Goal: Information Seeking & Learning: Find specific fact

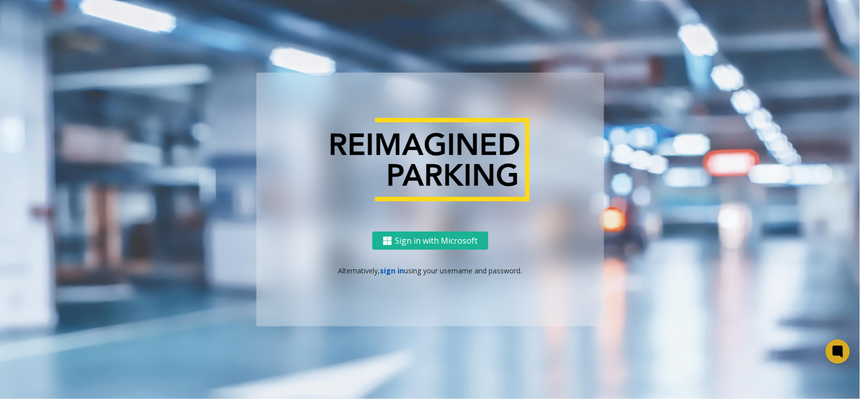
click at [384, 269] on link "sign in" at bounding box center [392, 270] width 24 height 10
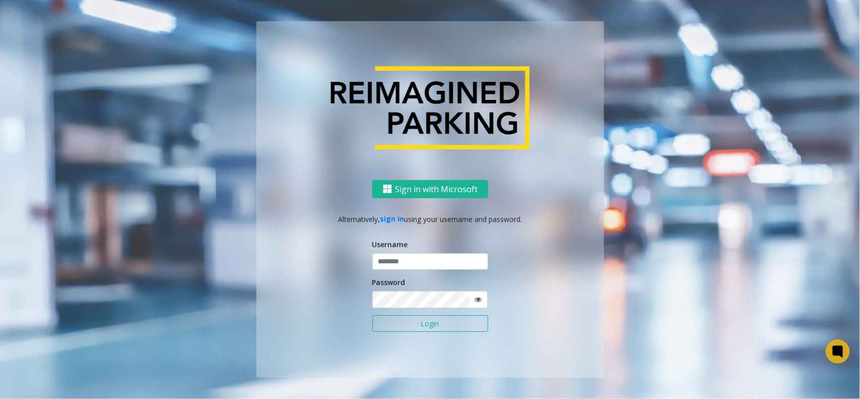
drag, startPoint x: 396, startPoint y: 250, endPoint x: 394, endPoint y: 266, distance: 16.2
click at [396, 250] on div "Username" at bounding box center [430, 254] width 116 height 31
click at [394, 267] on input "text" at bounding box center [430, 261] width 116 height 17
type input "**********"
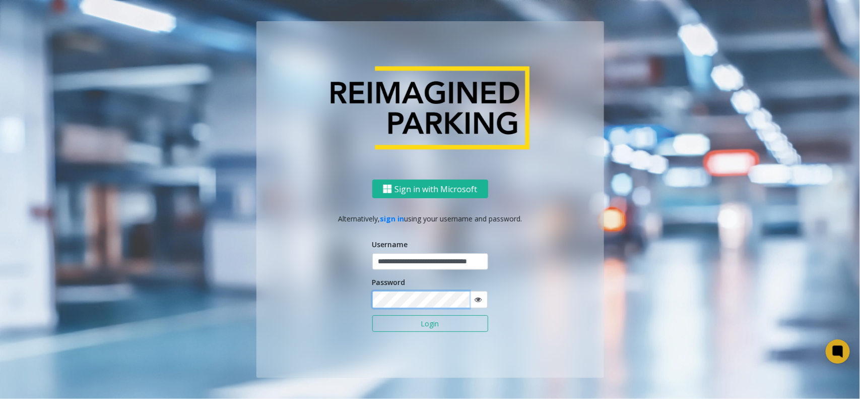
scroll to position [0, 0]
click at [372, 315] on button "Login" at bounding box center [430, 323] width 116 height 17
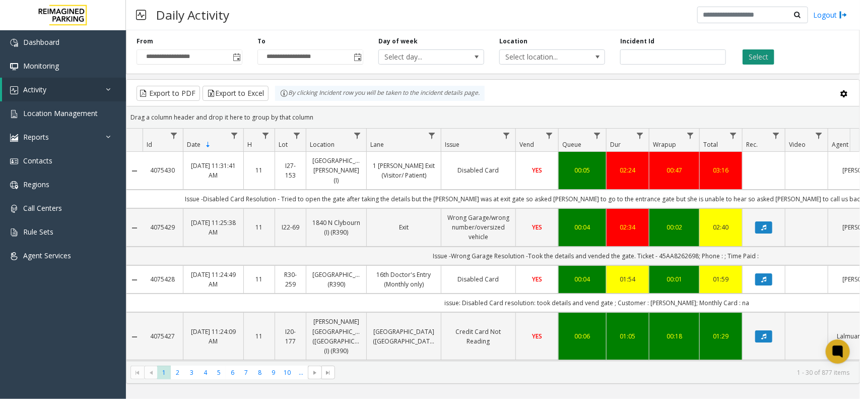
click at [753, 58] on button "Select" at bounding box center [759, 56] width 32 height 15
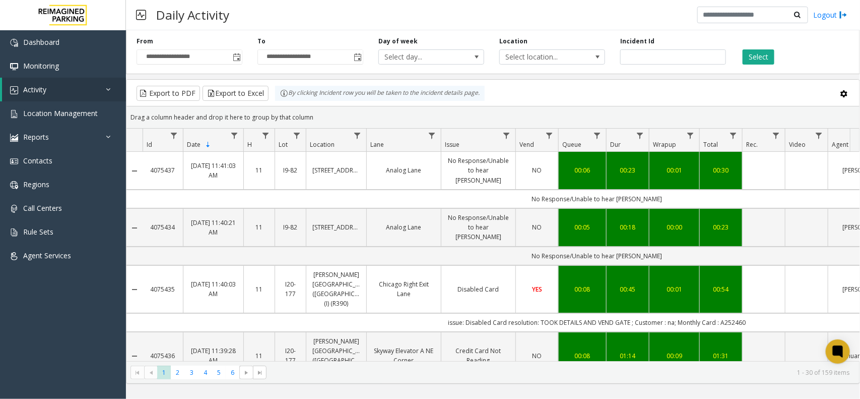
click at [753, 64] on div "**********" at bounding box center [493, 50] width 734 height 48
click at [757, 61] on button "Select" at bounding box center [759, 56] width 32 height 15
drag, startPoint x: 289, startPoint y: 96, endPoint x: 482, endPoint y: 101, distance: 193.0
click at [482, 101] on div "By clicking Incident row you will be taken to the incident details page." at bounding box center [380, 93] width 210 height 15
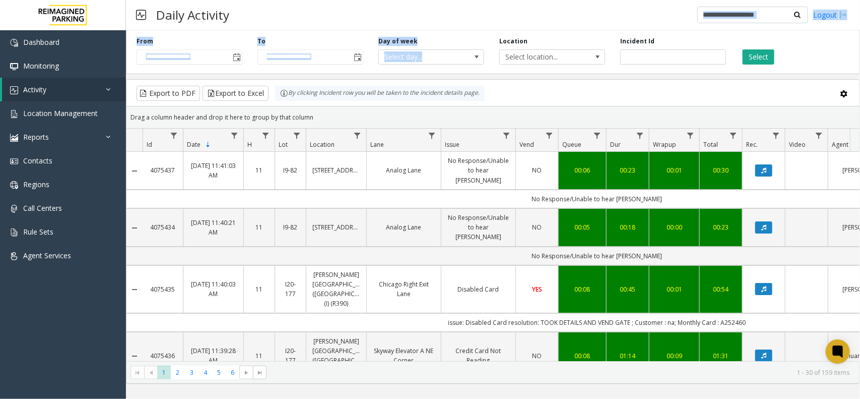
drag, startPoint x: 477, startPoint y: 24, endPoint x: 480, endPoint y: 72, distance: 47.9
click at [480, 72] on div "**********" at bounding box center [493, 199] width 734 height 399
click at [472, 96] on div "By clicking Incident row you will be taken to the incident details page." at bounding box center [380, 93] width 210 height 15
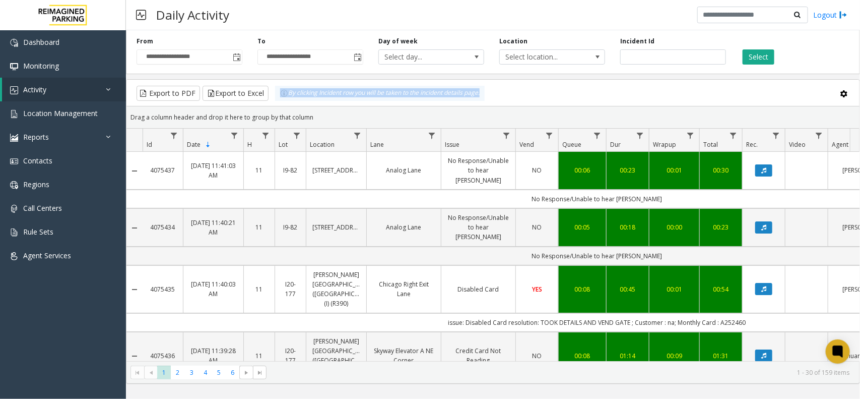
click at [472, 96] on div "By clicking Incident row you will be taken to the incident details page." at bounding box center [380, 93] width 210 height 15
drag, startPoint x: 393, startPoint y: 81, endPoint x: 393, endPoint y: 91, distance: 10.6
click at [393, 91] on kendo-grid-toolbar "Export to PDF Export to Excel By clicking Incident row you will be taken to the…" at bounding box center [492, 93] width 733 height 27
click at [393, 91] on div "By clicking Incident row you will be taken to the incident details page." at bounding box center [380, 93] width 210 height 15
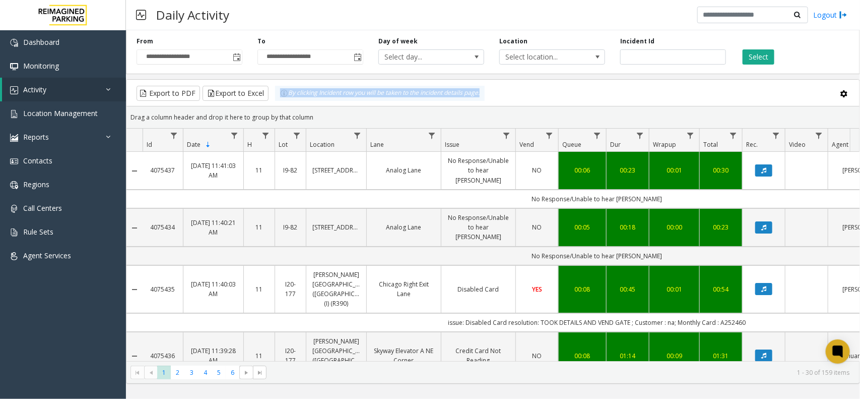
click at [393, 91] on div "By clicking Incident row you will be taken to the incident details page." at bounding box center [380, 93] width 210 height 15
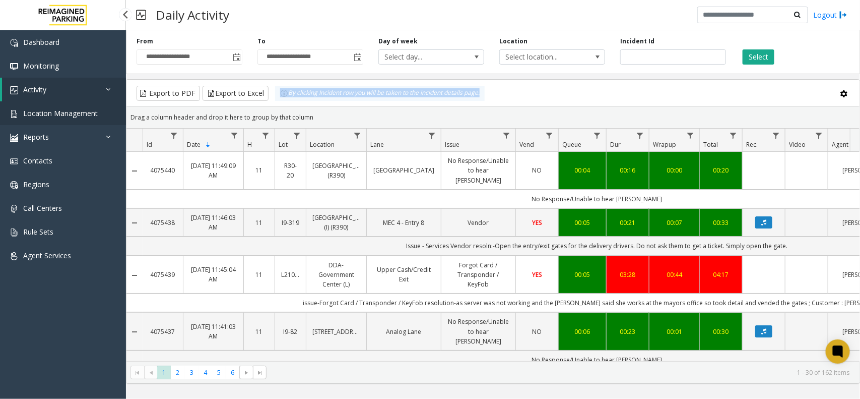
click at [70, 114] on span "Location Management" at bounding box center [60, 113] width 75 height 10
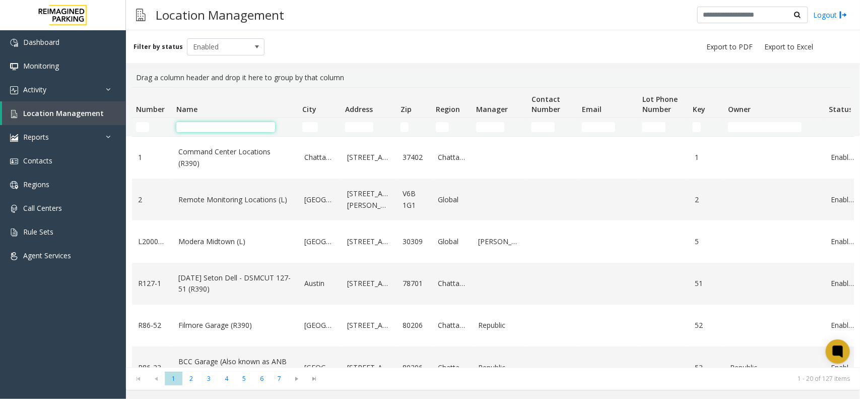
click at [205, 127] on input "Name Filter" at bounding box center [225, 127] width 99 height 10
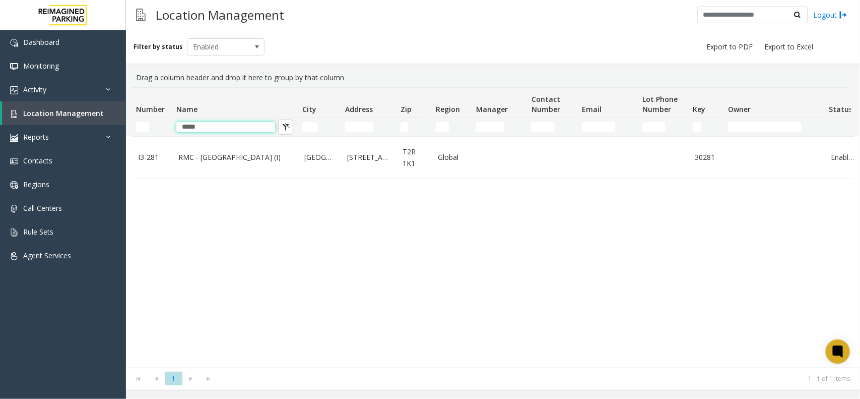
drag, startPoint x: 243, startPoint y: 129, endPoint x: 142, endPoint y: 128, distance: 101.3
click at [142, 128] on tr "*****" at bounding box center [539, 127] width 814 height 18
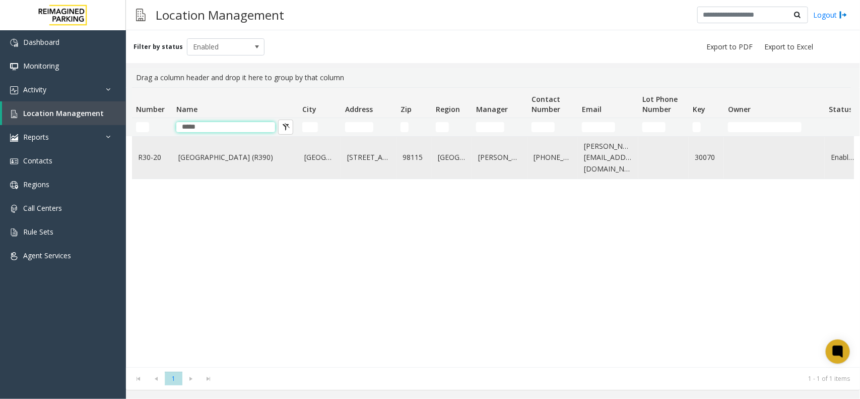
type input "*****"
click at [232, 167] on td "[GEOGRAPHIC_DATA] (R390)" at bounding box center [235, 158] width 126 height 42
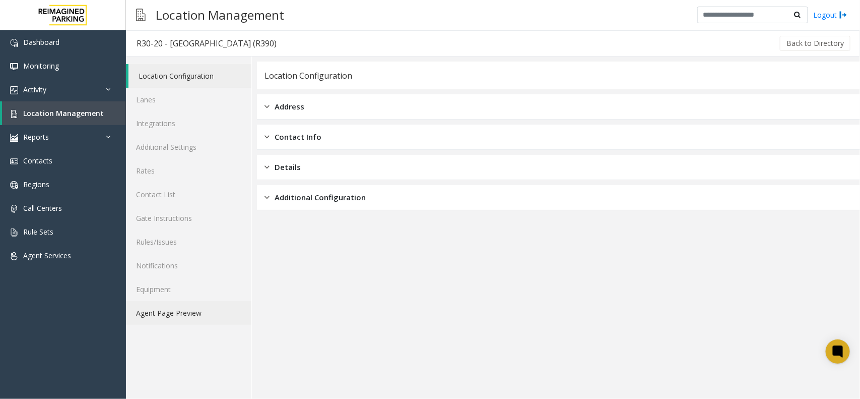
click at [166, 308] on link "Agent Page Preview" at bounding box center [188, 313] width 125 height 24
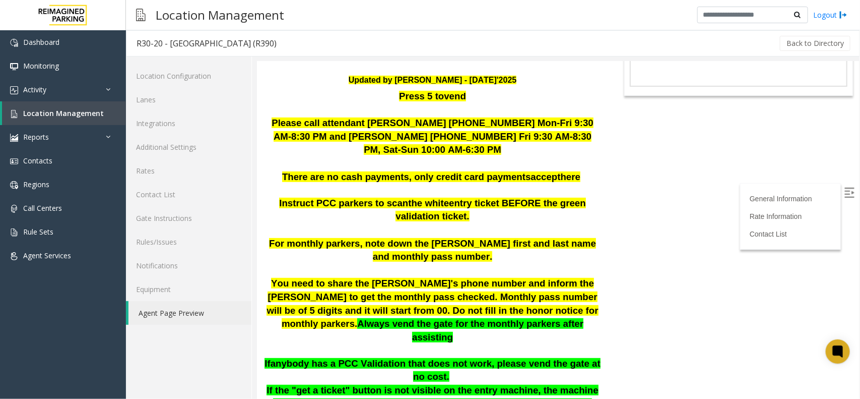
scroll to position [189, 0]
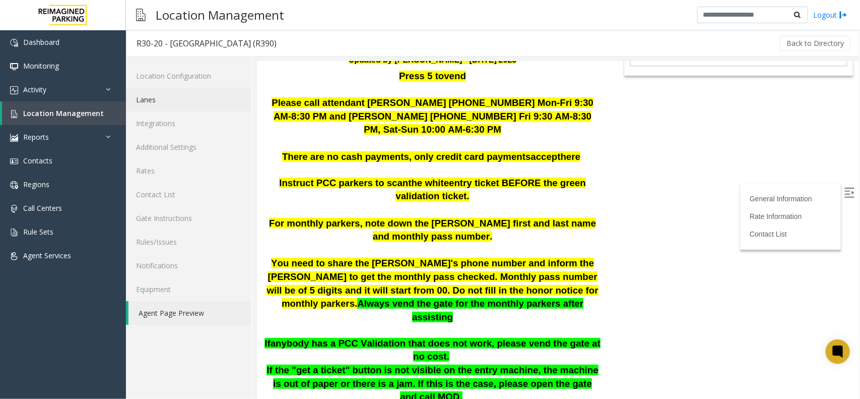
click at [155, 104] on link "Lanes" at bounding box center [188, 100] width 125 height 24
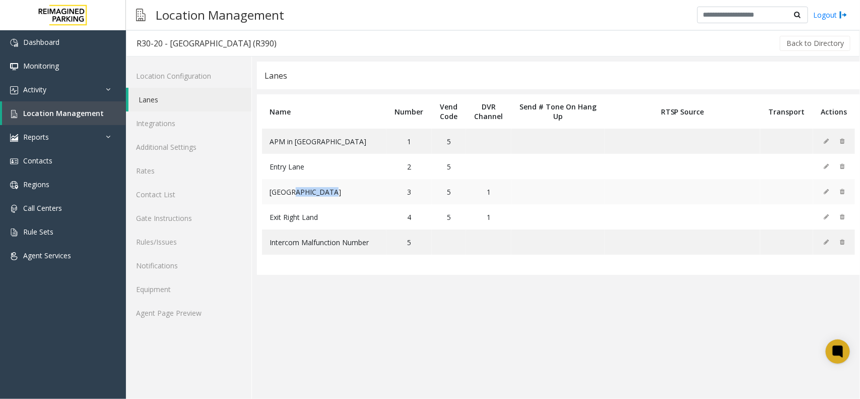
drag, startPoint x: 289, startPoint y: 192, endPoint x: 334, endPoint y: 198, distance: 45.2
click at [334, 198] on td "[GEOGRAPHIC_DATA]" at bounding box center [324, 191] width 124 height 25
click at [331, 223] on td "Exit Right Land" at bounding box center [324, 216] width 124 height 25
click at [325, 280] on app-lanes "Lanes Name Number Vend Code DVR Channel Send # Tone On Hang Up RTSP Source Tran…" at bounding box center [558, 229] width 603 height 337
click at [368, 245] on span "Intercom Malfunction Number" at bounding box center [319, 242] width 99 height 10
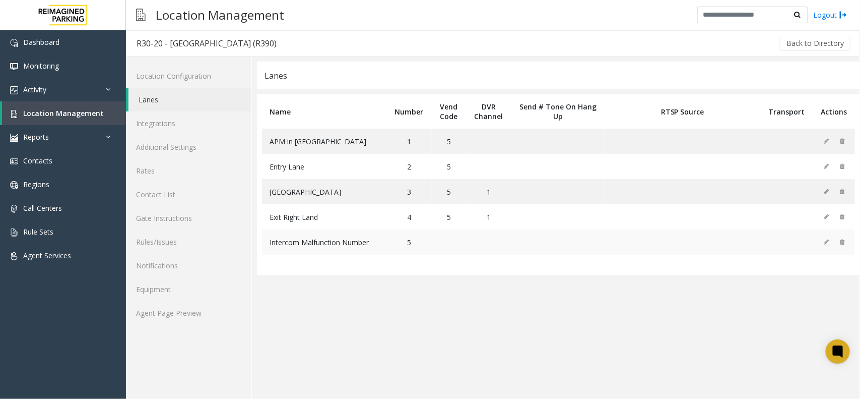
click at [416, 248] on td "5" at bounding box center [408, 241] width 45 height 25
drag, startPoint x: 336, startPoint y: 213, endPoint x: 268, endPoint y: 213, distance: 68.5
click at [268, 213] on td "Exit Right Land" at bounding box center [324, 216] width 124 height 25
drag, startPoint x: 284, startPoint y: 193, endPoint x: 364, endPoint y: 189, distance: 80.7
click at [364, 189] on td "[GEOGRAPHIC_DATA]" at bounding box center [324, 191] width 124 height 25
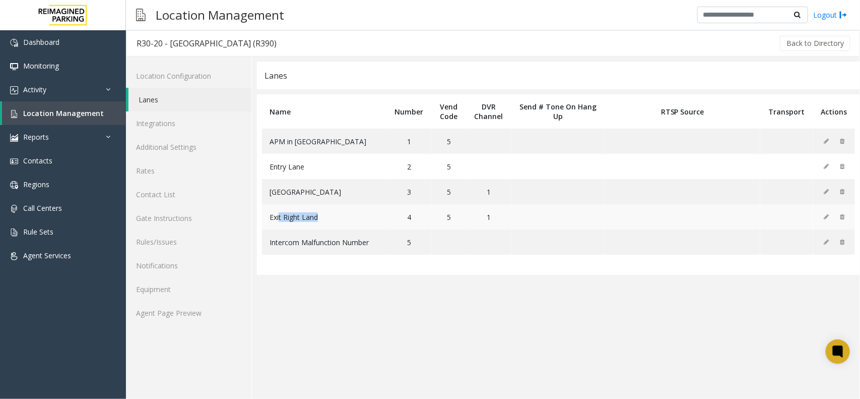
drag, startPoint x: 278, startPoint y: 223, endPoint x: 354, endPoint y: 215, distance: 76.6
click at [354, 215] on td "Exit Right Land" at bounding box center [324, 216] width 124 height 25
click at [179, 101] on link "Lanes" at bounding box center [189, 100] width 123 height 24
click at [164, 308] on link "Agent Page Preview" at bounding box center [188, 313] width 125 height 24
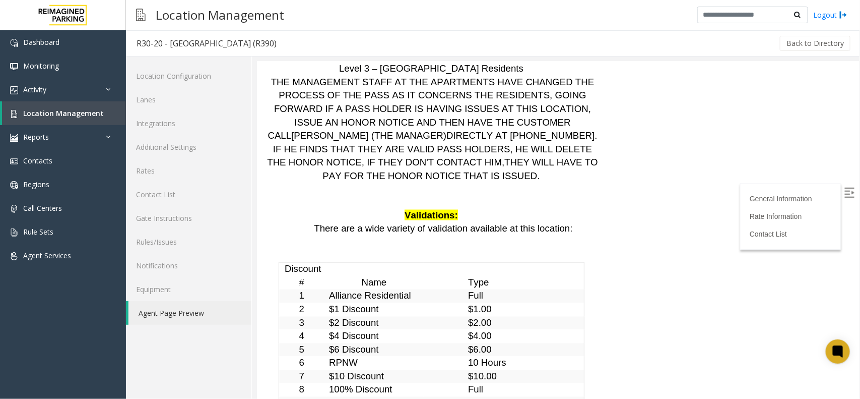
scroll to position [2377, 0]
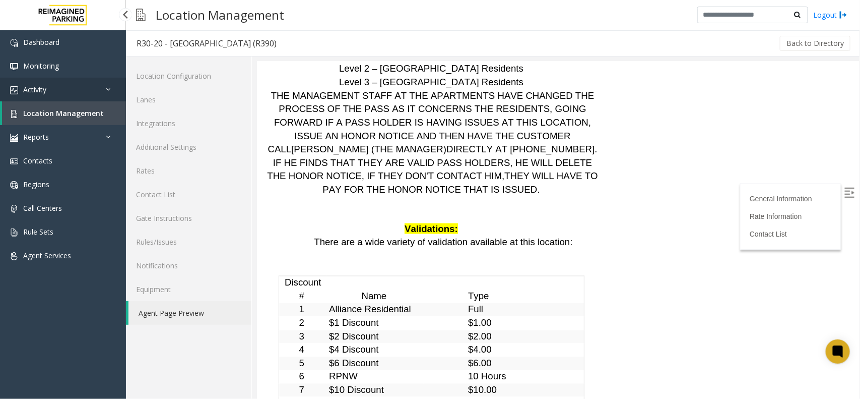
click at [48, 99] on link "Activity" at bounding box center [63, 90] width 126 height 24
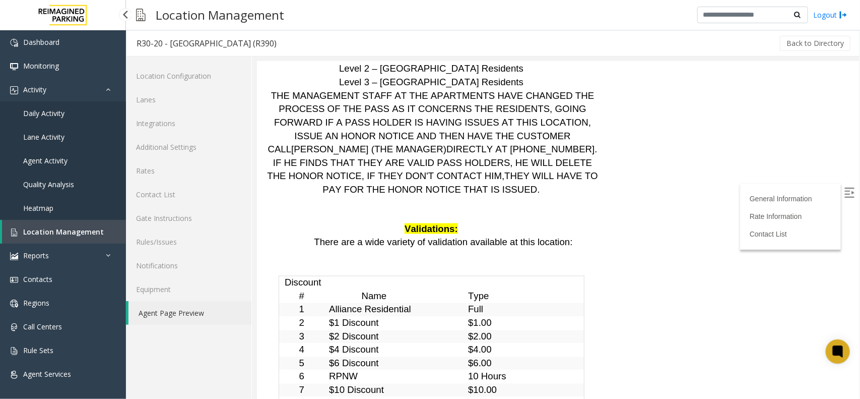
click at [44, 120] on link "Daily Activity" at bounding box center [63, 113] width 126 height 24
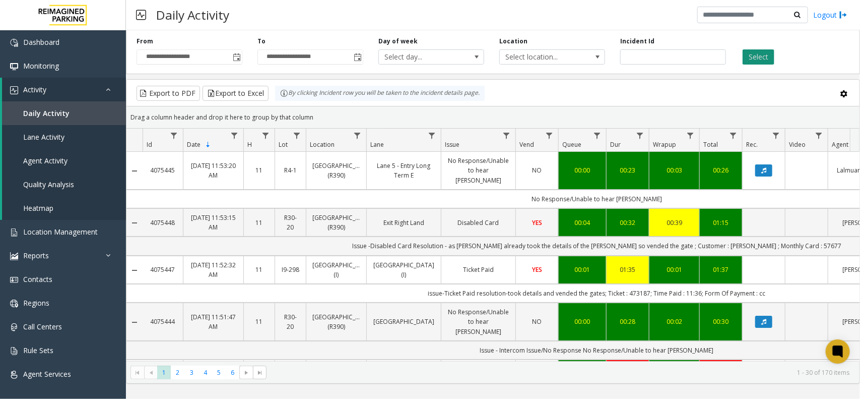
click at [770, 63] on button "Select" at bounding box center [759, 56] width 32 height 15
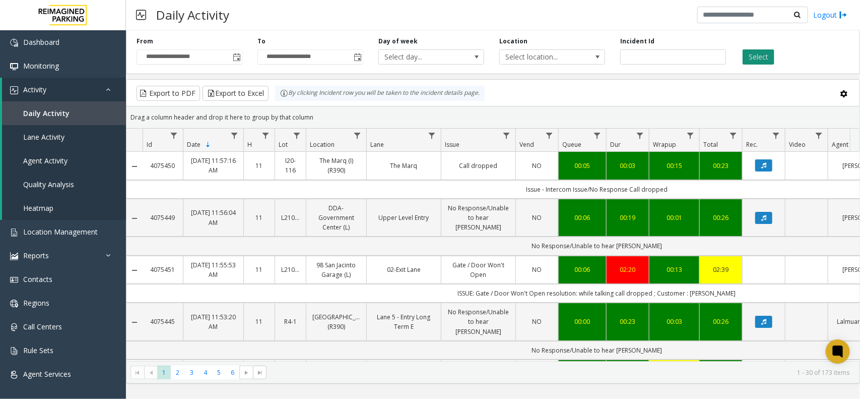
click at [761, 57] on button "Select" at bounding box center [759, 56] width 32 height 15
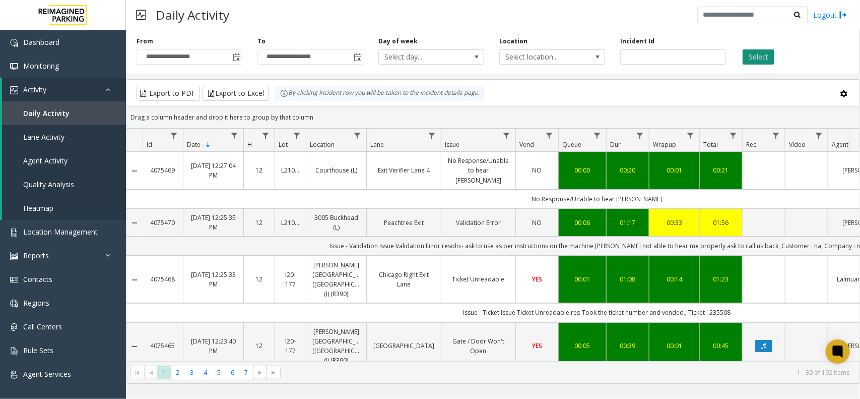
click at [750, 61] on button "Select" at bounding box center [759, 56] width 32 height 15
click at [72, 112] on link "Daily Activity" at bounding box center [64, 113] width 124 height 24
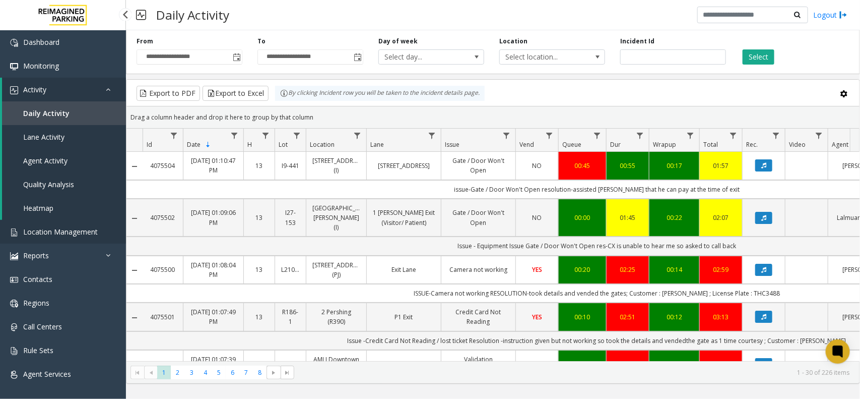
click at [58, 228] on span "Location Management" at bounding box center [60, 232] width 75 height 10
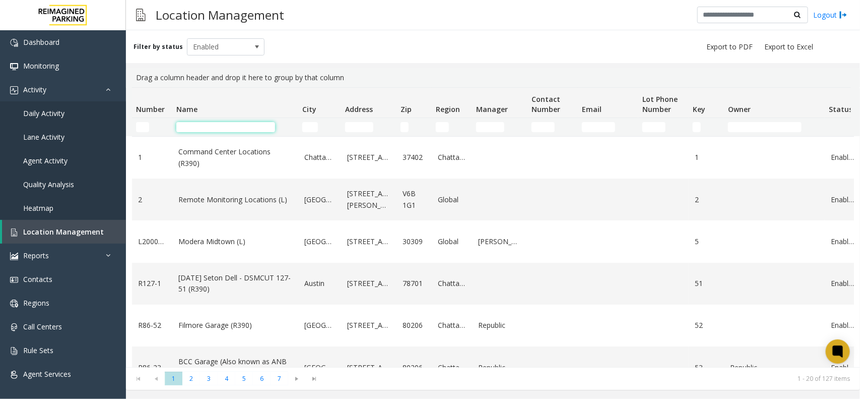
click at [209, 130] on input "Name Filter" at bounding box center [225, 127] width 99 height 10
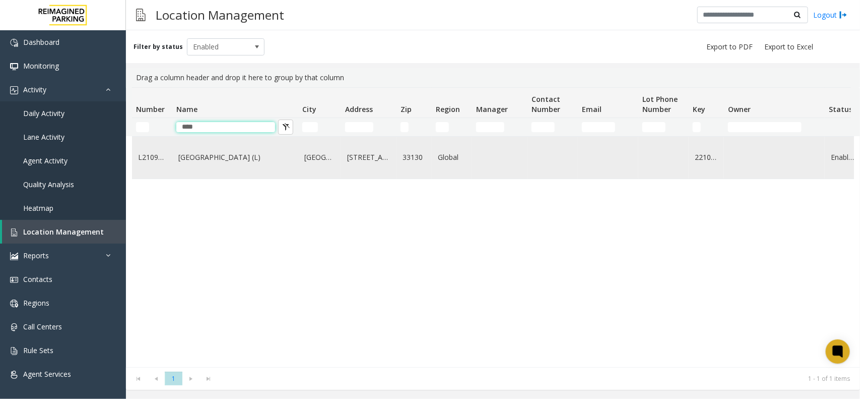
type input "****"
click at [252, 157] on link "Brickell City Centre (L)" at bounding box center [235, 157] width 114 height 11
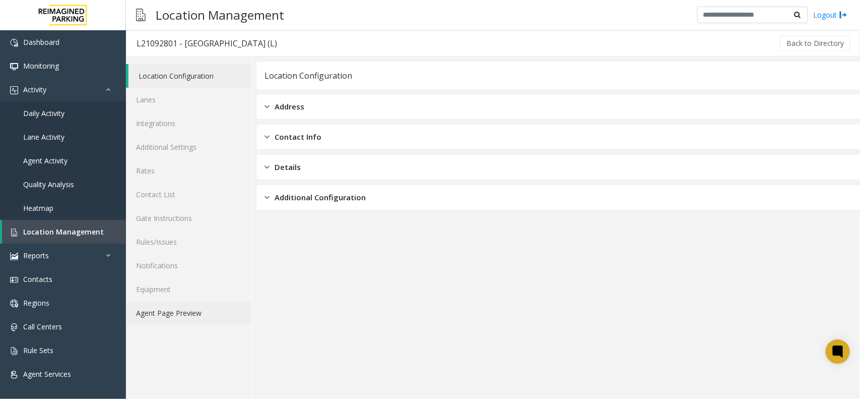
click at [195, 310] on link "Agent Page Preview" at bounding box center [188, 313] width 125 height 24
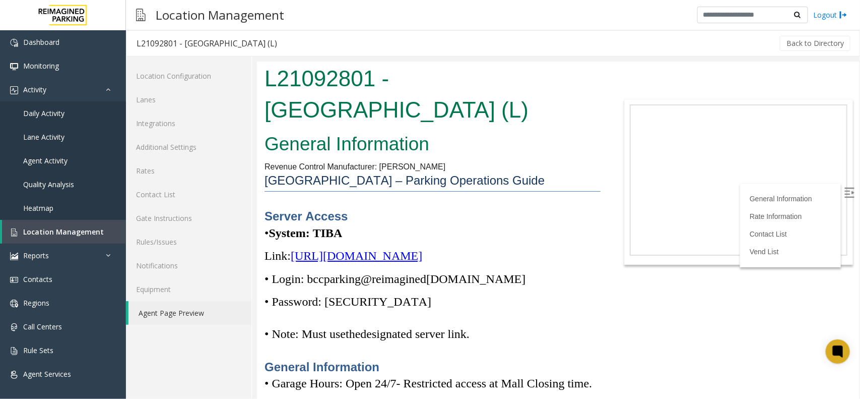
scroll to position [126, 0]
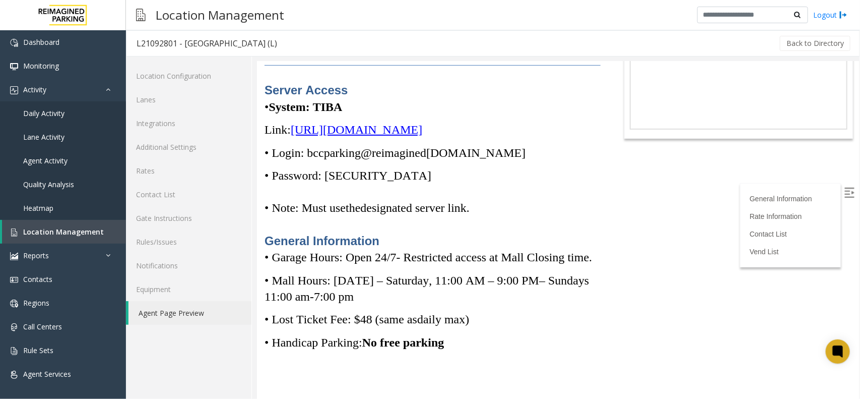
click at [292, 130] on span "https://spark-cloud.tibaparking.net/reimaginedparking/account/login" at bounding box center [355, 128] width 131 height 13
click at [50, 109] on span "Daily Activity" at bounding box center [43, 113] width 41 height 10
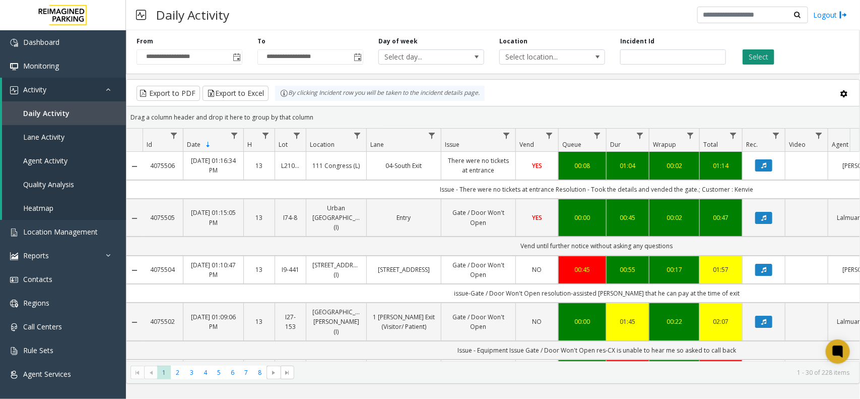
click at [753, 57] on button "Select" at bounding box center [759, 56] width 32 height 15
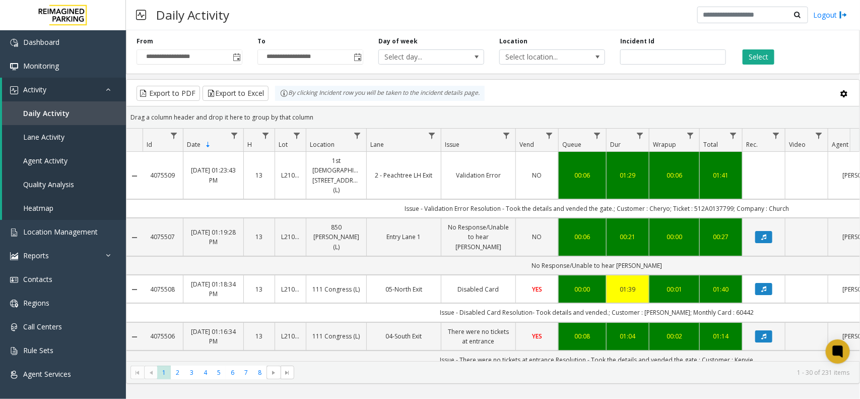
copy link "4075509"
drag, startPoint x: 178, startPoint y: 172, endPoint x: 225, endPoint y: 29, distance: 151.2
click at [225, 29] on div "**********" at bounding box center [493, 199] width 734 height 399
click at [311, 18] on div "Daily Activity Logout" at bounding box center [493, 15] width 734 height 30
click at [690, 60] on input "number" at bounding box center [673, 56] width 106 height 15
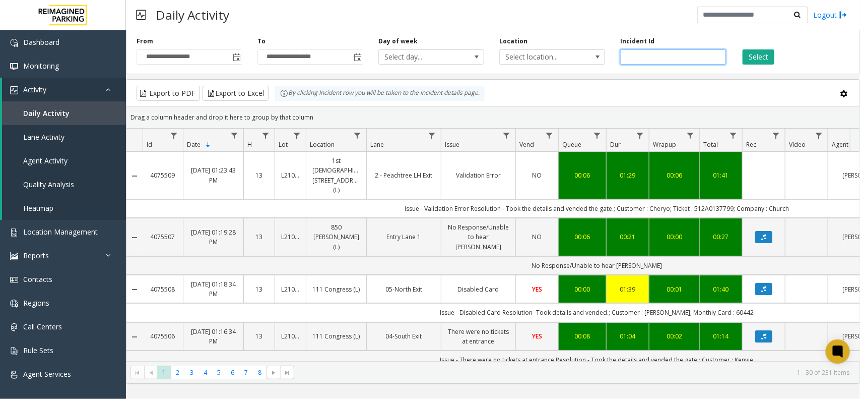
paste input "*******"
type input "*******"
click at [780, 59] on div "Select" at bounding box center [794, 51] width 121 height 28
click at [762, 54] on button "Select" at bounding box center [759, 56] width 32 height 15
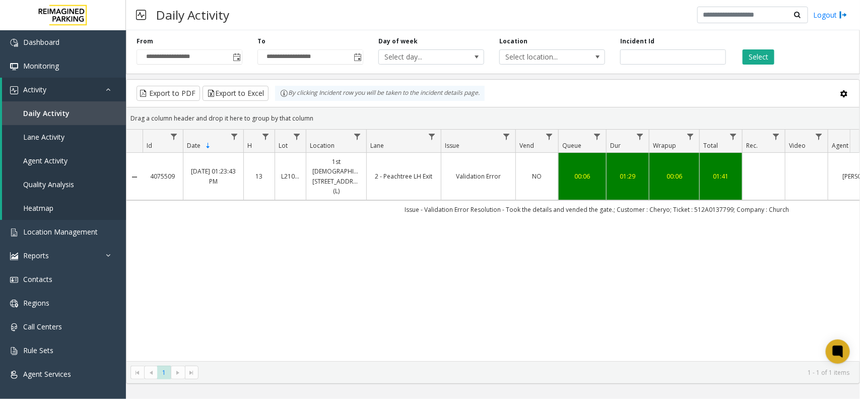
click at [472, 354] on div "4075509 Sep 11, 2025 01:23:43 PM 13 L21078200 1st Presbyterian, 1337 Peachtree …" at bounding box center [492, 257] width 733 height 208
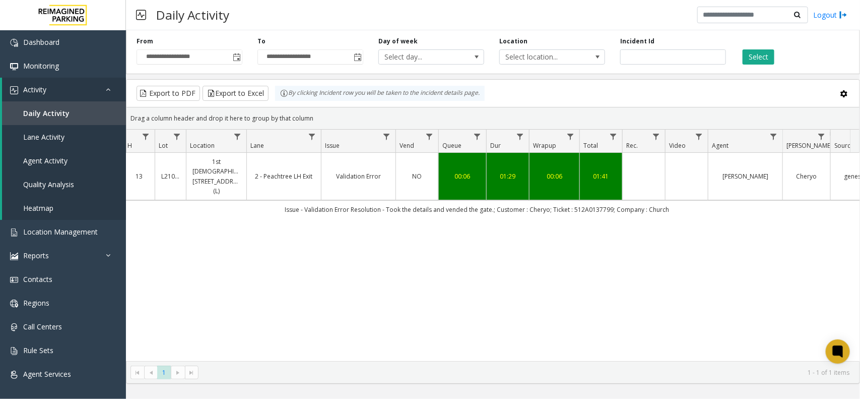
click at [587, 312] on div "4075509 Sep 11, 2025 01:23:43 PM 13 L21078200 1st Presbyterian, 1337 Peachtree …" at bounding box center [492, 257] width 733 height 208
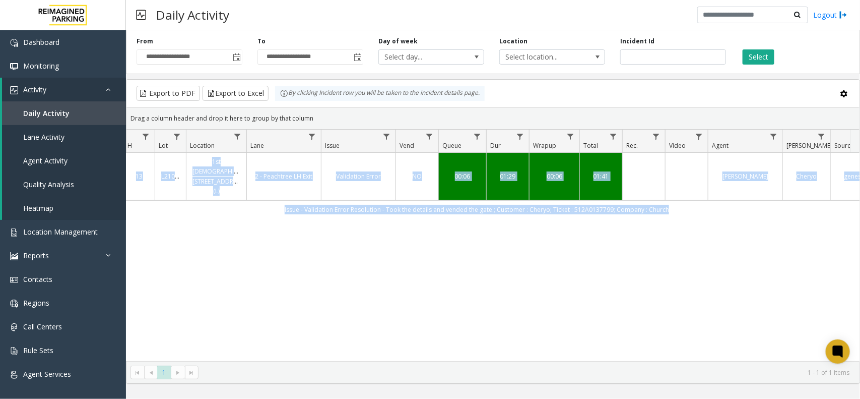
click at [587, 312] on div "4075509 Sep 11, 2025 01:23:43 PM 13 L21078200 1st Presbyterian, 1337 Peachtree …" at bounding box center [492, 257] width 733 height 208
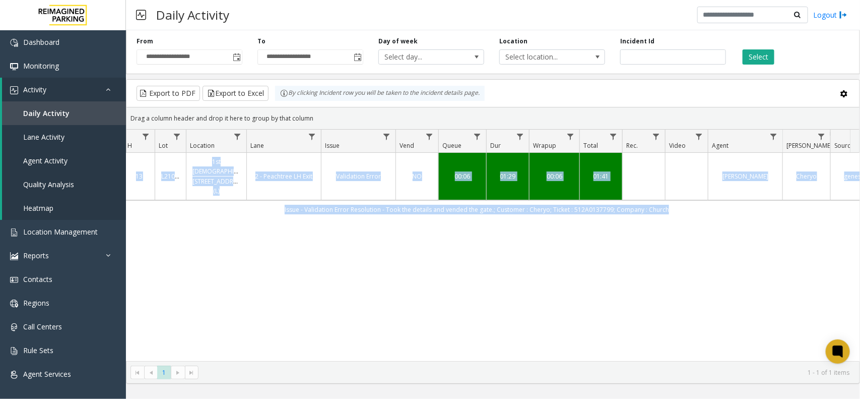
click at [587, 312] on div "4075509 Sep 11, 2025 01:23:43 PM 13 L21078200 1st Presbyterian, 1337 Peachtree …" at bounding box center [492, 257] width 733 height 208
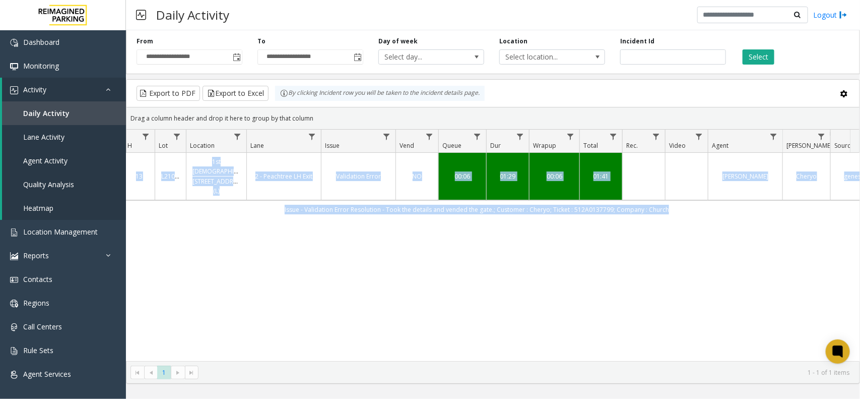
click at [587, 312] on div "4075509 Sep 11, 2025 01:23:43 PM 13 L21078200 1st Presbyterian, 1337 Peachtree …" at bounding box center [492, 257] width 733 height 208
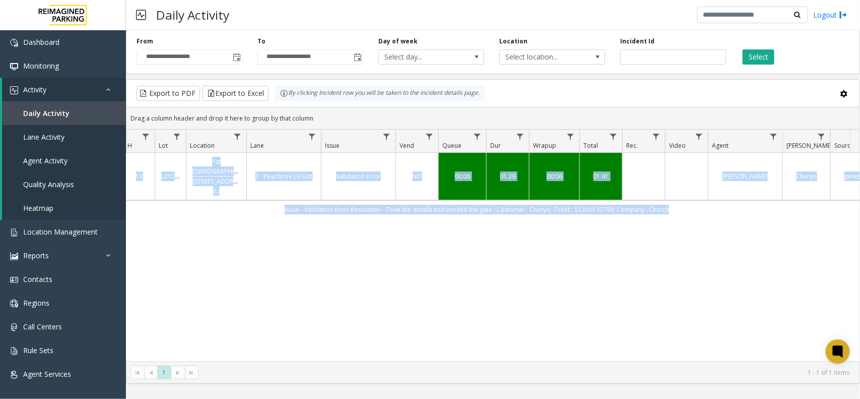
click at [587, 312] on div "4075509 Sep 11, 2025 01:23:43 PM 13 L21078200 1st Presbyterian, 1337 Peachtree …" at bounding box center [492, 257] width 733 height 208
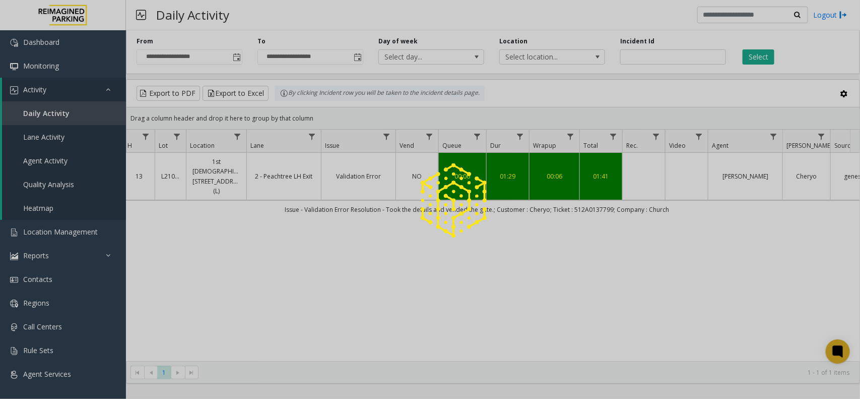
click at [303, 252] on div at bounding box center [430, 199] width 860 height 399
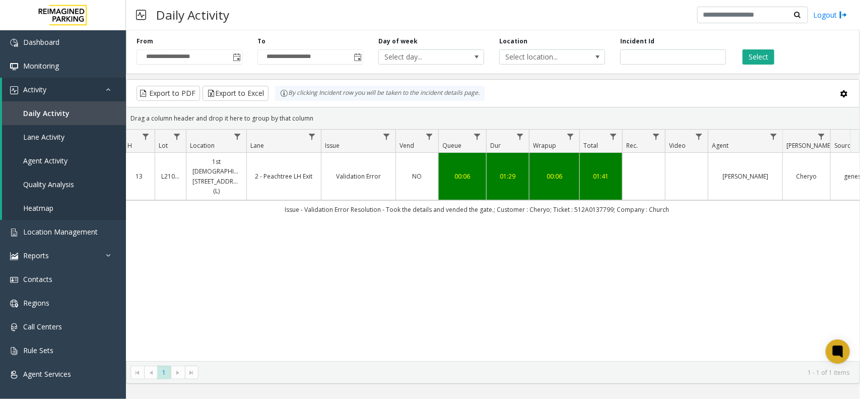
click at [625, 244] on div "4075509 Sep 11, 2025 01:23:43 PM 13 L21078200 1st Presbyterian, 1337 Peachtree …" at bounding box center [492, 257] width 733 height 208
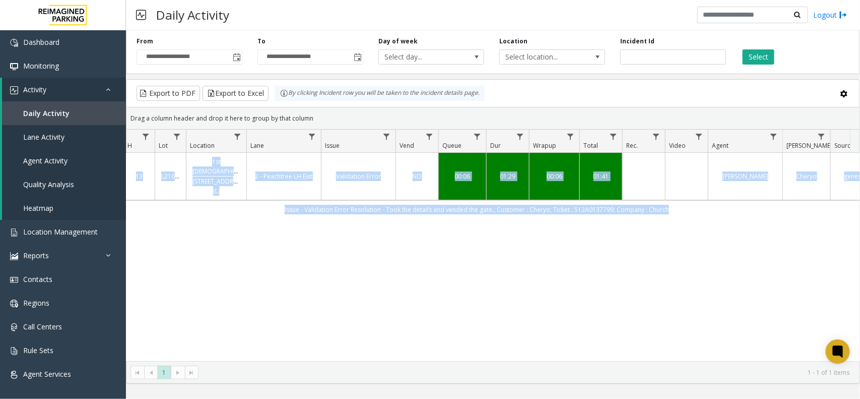
click at [626, 245] on div "4075509 Sep 11, 2025 01:23:43 PM 13 L21078200 1st Presbyterian, 1337 Peachtree …" at bounding box center [492, 257] width 733 height 208
click at [625, 247] on div "4075509 Sep 11, 2025 01:23:43 PM 13 L21078200 1st Presbyterian, 1337 Peachtree …" at bounding box center [492, 257] width 733 height 208
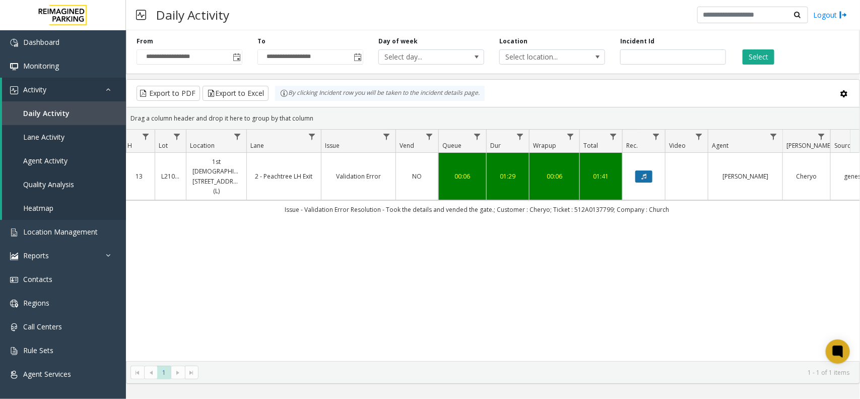
click at [638, 176] on button "Data table" at bounding box center [643, 176] width 17 height 12
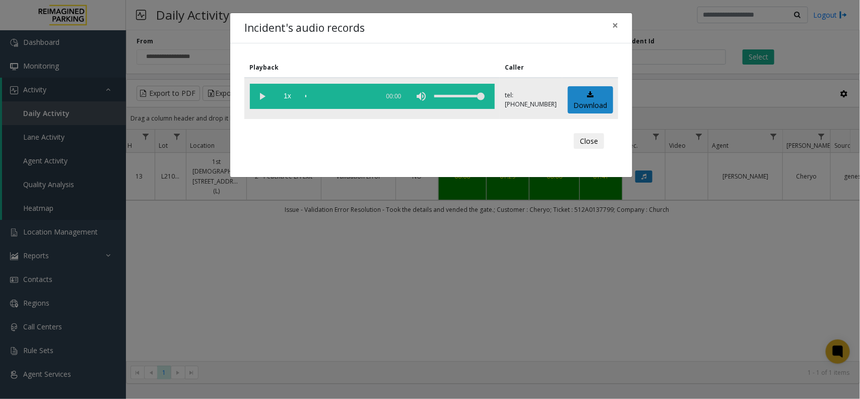
click at [264, 89] on vg-play-pause at bounding box center [262, 96] width 25 height 25
click at [320, 93] on div "scrub bar" at bounding box center [339, 96] width 69 height 25
click at [336, 95] on div "scrub bar" at bounding box center [339, 96] width 69 height 25
click at [343, 97] on div "scrub bar" at bounding box center [339, 96] width 69 height 25
click at [262, 94] on vg-play-pause at bounding box center [262, 96] width 25 height 25
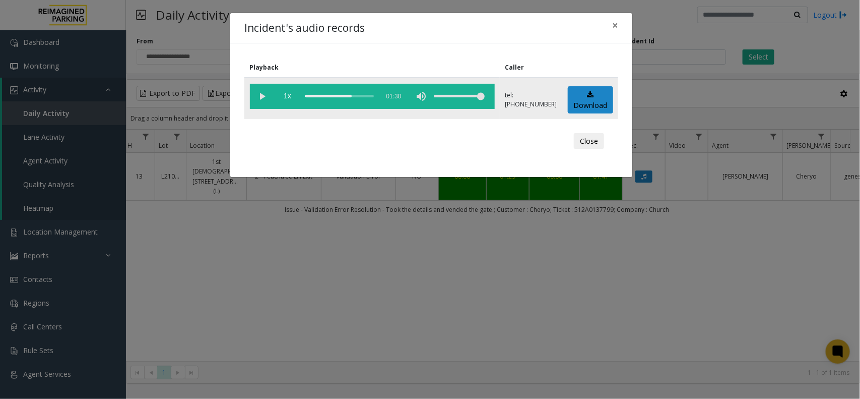
click at [265, 95] on vg-play-pause at bounding box center [262, 96] width 25 height 25
click at [352, 95] on div "scrub bar" at bounding box center [339, 96] width 69 height 25
click at [615, 26] on span "×" at bounding box center [615, 25] width 6 height 14
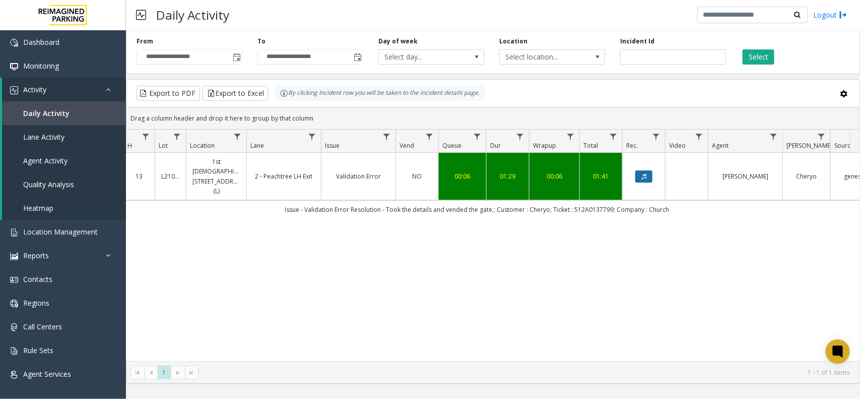
click at [650, 173] on button "Data table" at bounding box center [643, 176] width 17 height 12
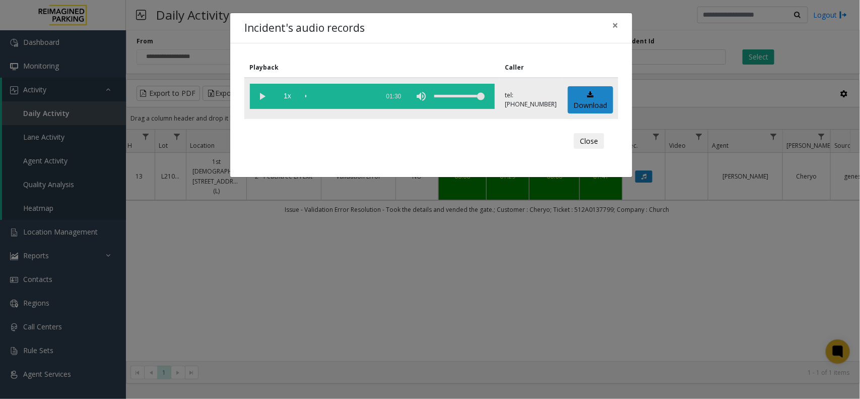
click at [261, 97] on vg-play-pause at bounding box center [262, 96] width 25 height 25
click at [349, 92] on div "scrub bar" at bounding box center [339, 96] width 69 height 25
click at [342, 92] on div "scrub bar" at bounding box center [339, 96] width 69 height 25
click at [346, 94] on div "scrub bar" at bounding box center [339, 96] width 69 height 25
click at [351, 93] on div "scrub bar" at bounding box center [339, 96] width 69 height 25
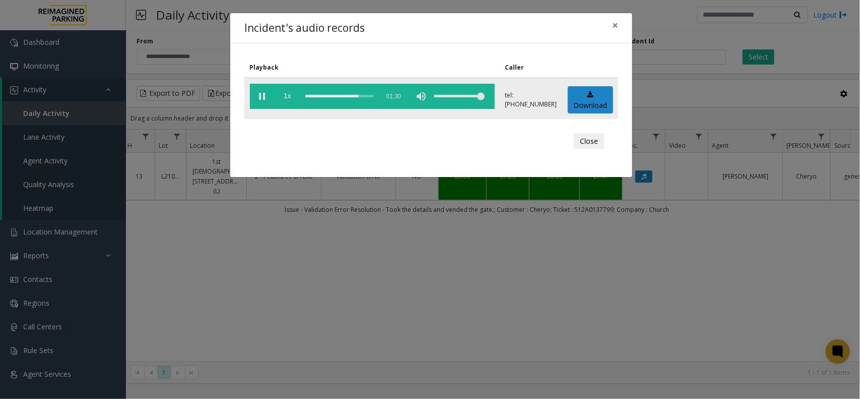
click at [349, 97] on div "scrub bar" at bounding box center [339, 96] width 69 height 25
click at [618, 26] on span "×" at bounding box center [615, 25] width 6 height 14
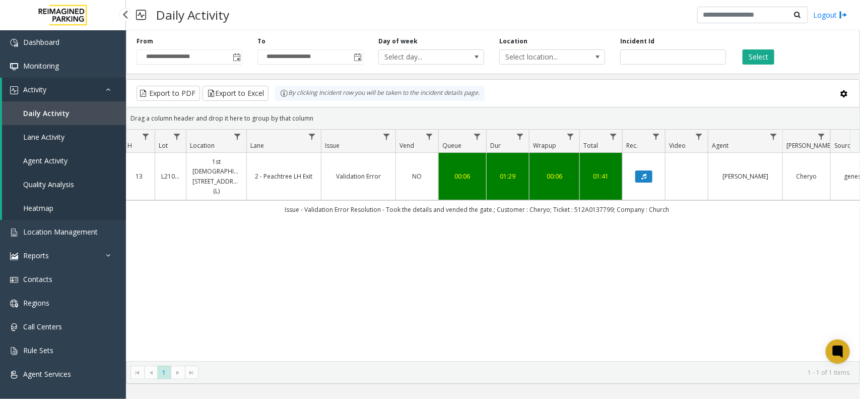
click at [77, 113] on link "Daily Activity" at bounding box center [64, 113] width 124 height 24
drag, startPoint x: 686, startPoint y: 61, endPoint x: 315, endPoint y: 62, distance: 371.3
click at [414, 62] on div "**********" at bounding box center [493, 50] width 734 height 48
click at [759, 58] on button "Select" at bounding box center [759, 56] width 32 height 15
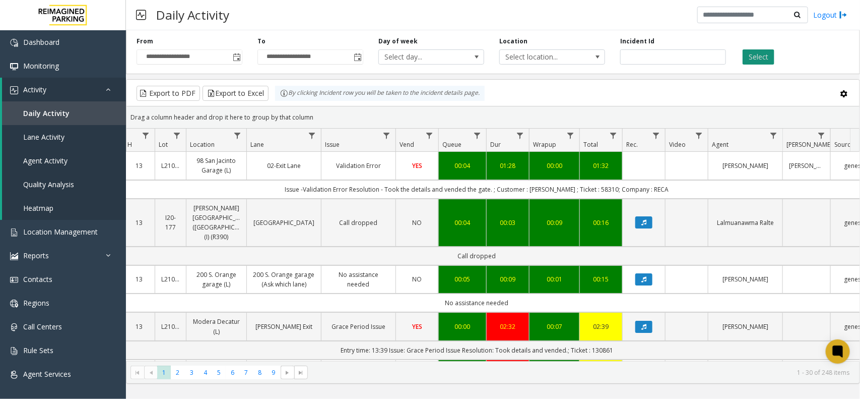
click at [759, 49] on button "Select" at bounding box center [759, 56] width 32 height 15
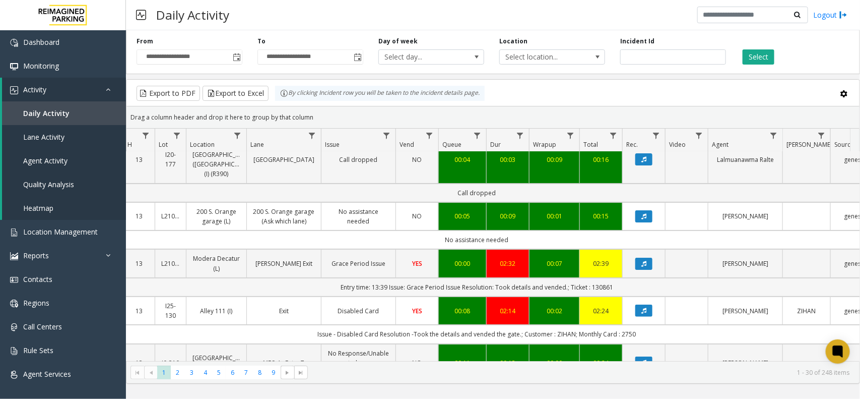
click at [602, 278] on td "Entry time: 13:39 Issue: Grace Period Issue Resolution: Took details and vended…" at bounding box center [477, 287] width 908 height 19
copy td "130861"
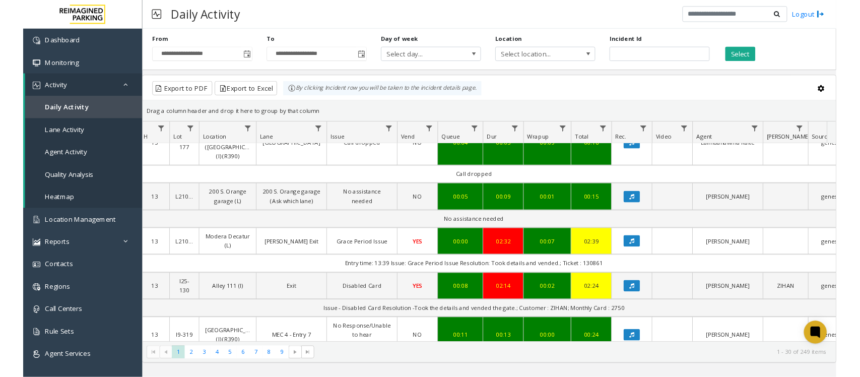
scroll to position [126, 120]
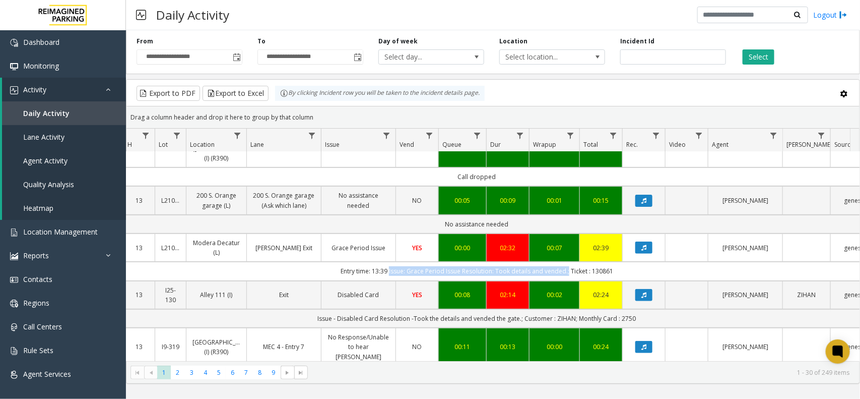
drag, startPoint x: 389, startPoint y: 274, endPoint x: 567, endPoint y: 275, distance: 177.3
click at [567, 275] on td "Entry time: 13:39 Issue: Grace Period Issue Resolution: Took details and vended…" at bounding box center [477, 270] width 908 height 19
copy td "Issue: Grace Period Issue Resolution: Took details and vended."
drag, startPoint x: 339, startPoint y: 272, endPoint x: 388, endPoint y: 272, distance: 48.9
click at [388, 272] on td "Entry time: 13:39 Issue: Grace Period Issue Resolution: Took details and vended…" at bounding box center [477, 270] width 908 height 19
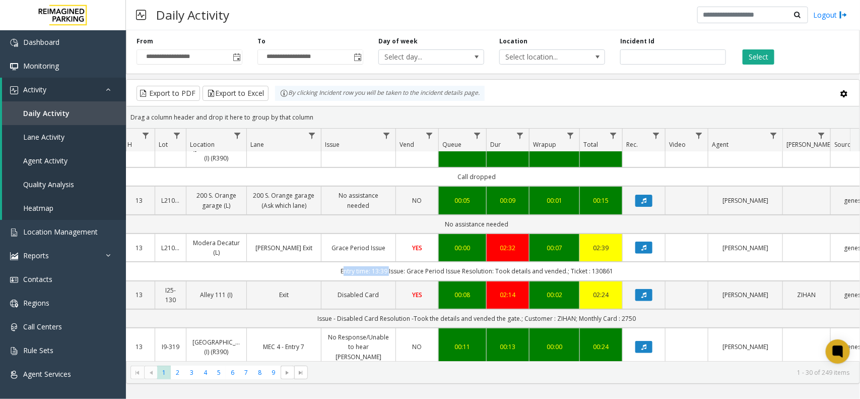
copy td "Entry time: 13:39"
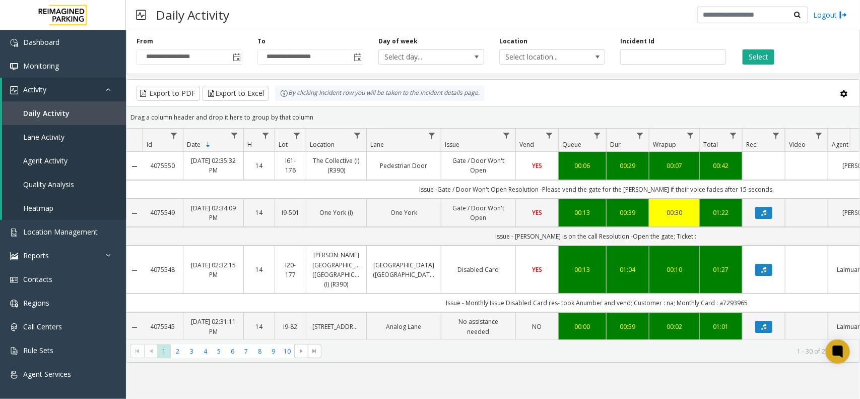
scroll to position [0, 120]
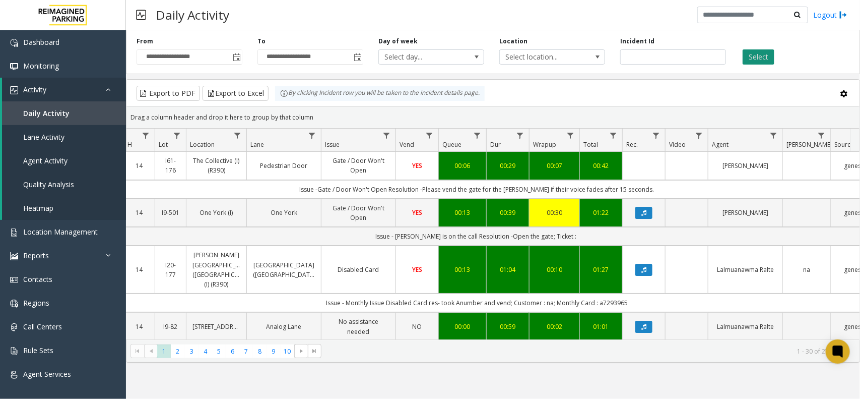
click at [747, 55] on button "Select" at bounding box center [759, 56] width 32 height 15
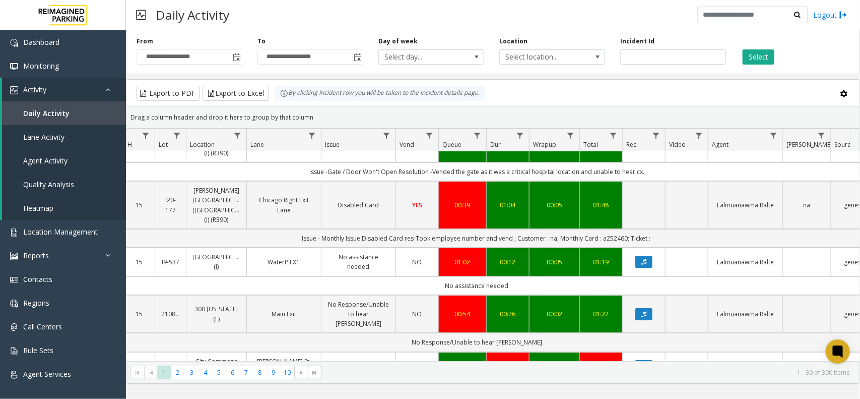
scroll to position [0, 120]
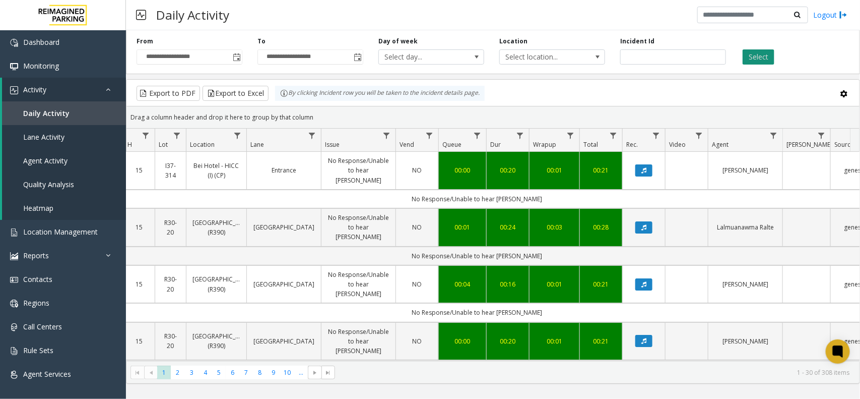
click at [745, 49] on button "Select" at bounding box center [759, 56] width 32 height 15
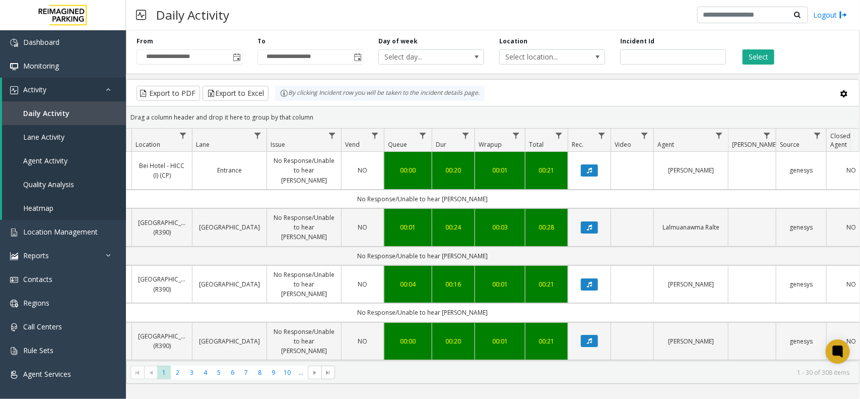
scroll to position [0, 0]
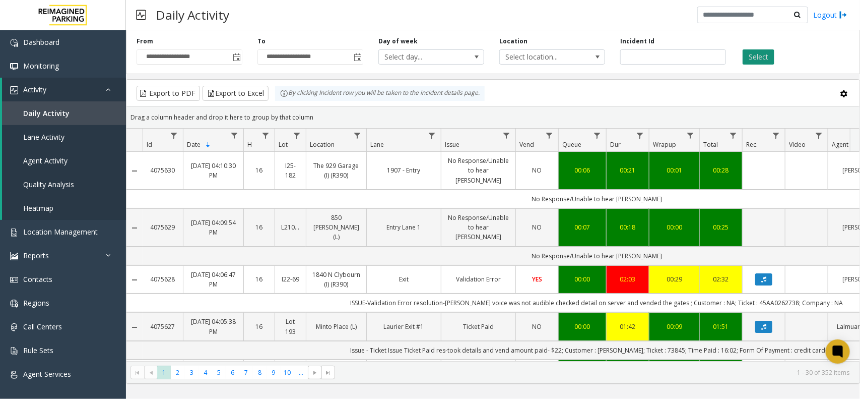
click at [757, 57] on button "Select" at bounding box center [759, 56] width 32 height 15
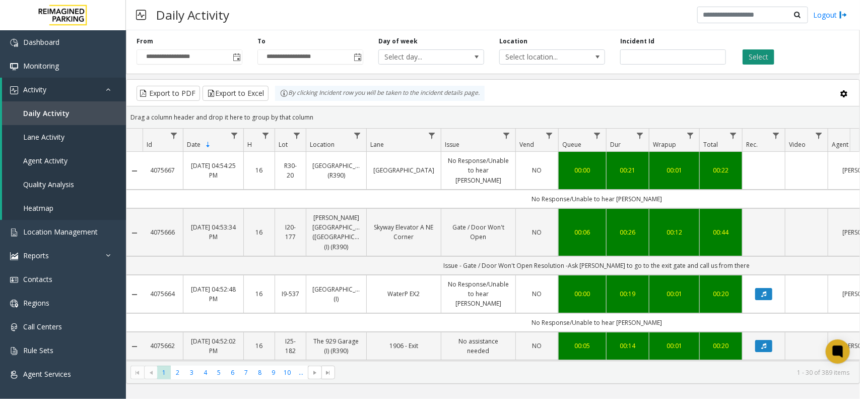
click at [758, 52] on button "Select" at bounding box center [759, 56] width 32 height 15
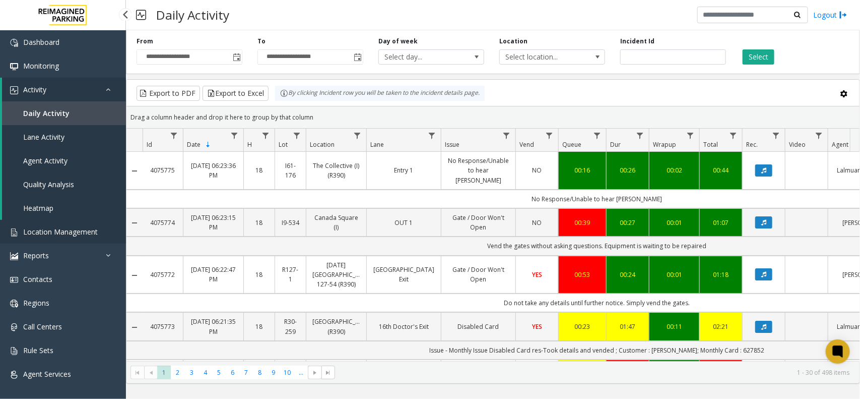
click at [46, 232] on span "Location Management" at bounding box center [60, 232] width 75 height 10
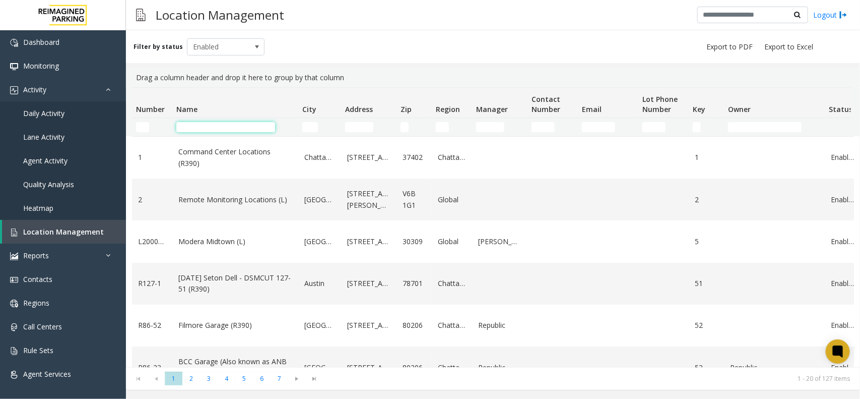
click at [224, 122] on input "Name Filter" at bounding box center [225, 127] width 99 height 10
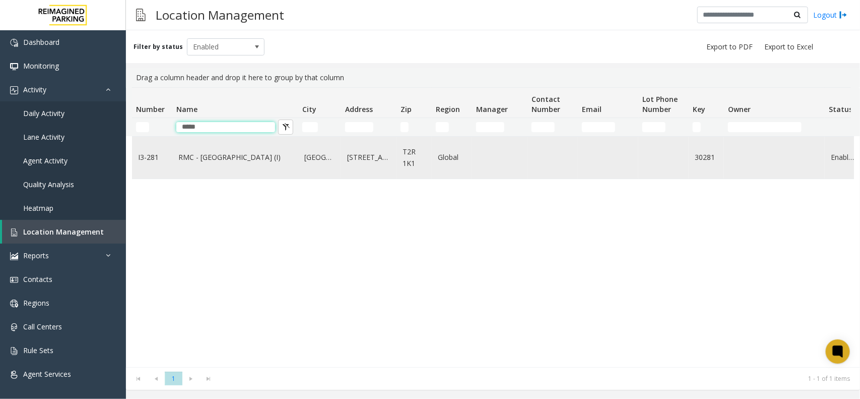
type input "*****"
click at [230, 160] on link "RMC - Mount Royal Village (I)" at bounding box center [235, 157] width 114 height 11
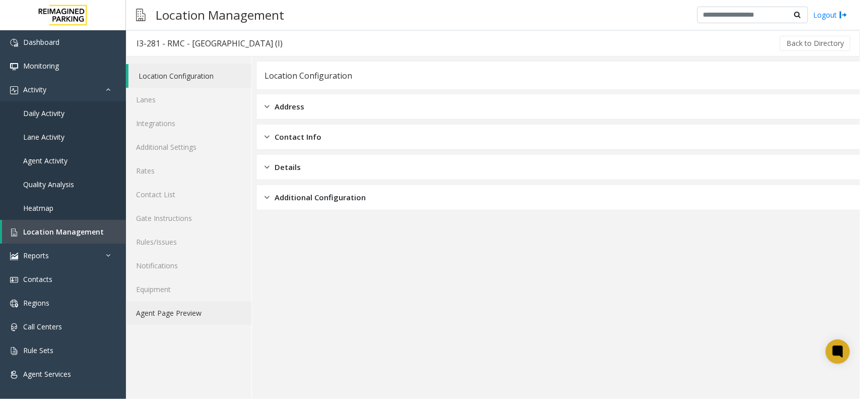
click at [169, 311] on link "Agent Page Preview" at bounding box center [188, 313] width 125 height 24
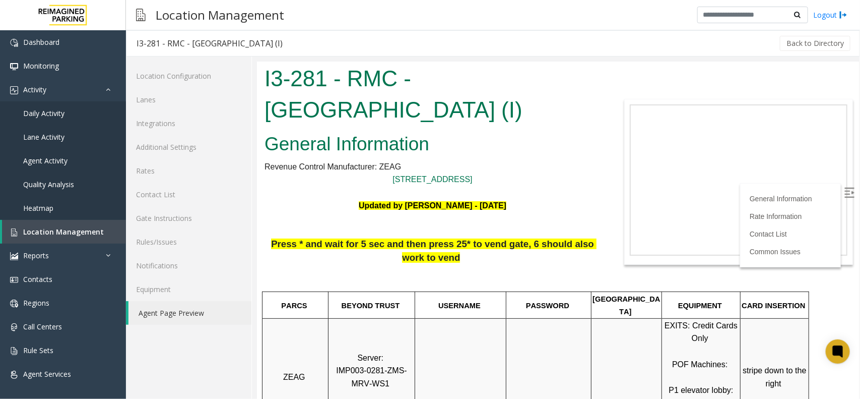
scroll to position [126, 0]
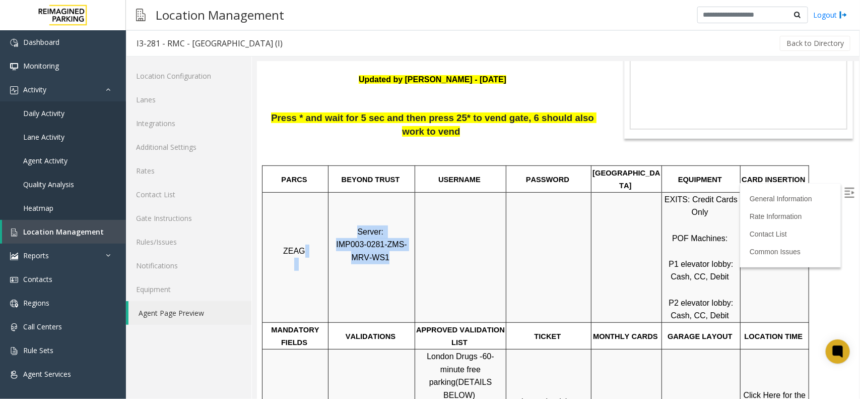
drag, startPoint x: 377, startPoint y: 242, endPoint x: 322, endPoint y: 229, distance: 57.1
click at [322, 229] on tr "ZEAG Server: IMP003-0281-ZMS-MRV-WS1 EXITS: Credit Cards Only POF Machines: P1 …" at bounding box center [535, 256] width 547 height 130
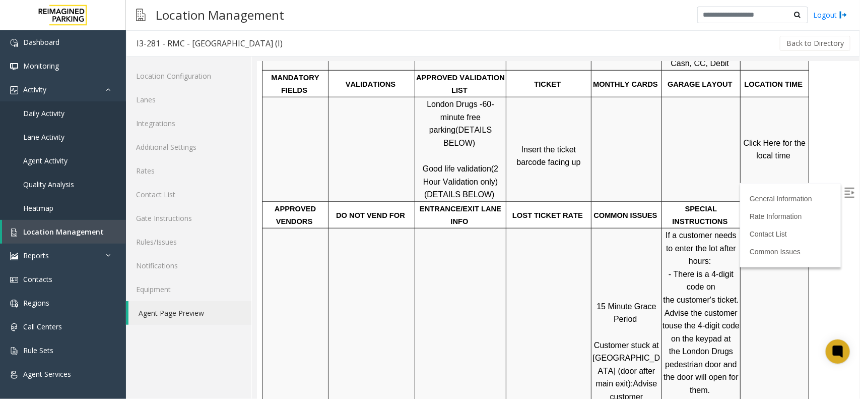
scroll to position [504, 0]
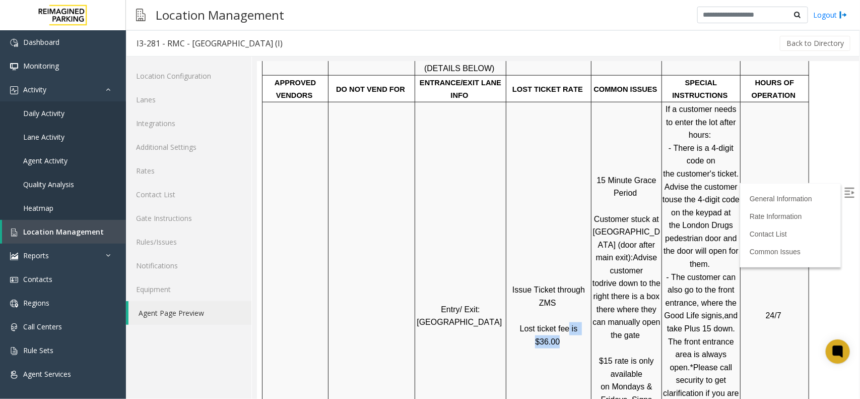
drag, startPoint x: 585, startPoint y: 316, endPoint x: 555, endPoint y: 316, distance: 30.2
click at [555, 316] on p "Issue Ticket through ZMS Lost ticket fee is $36.00" at bounding box center [548, 315] width 84 height 64
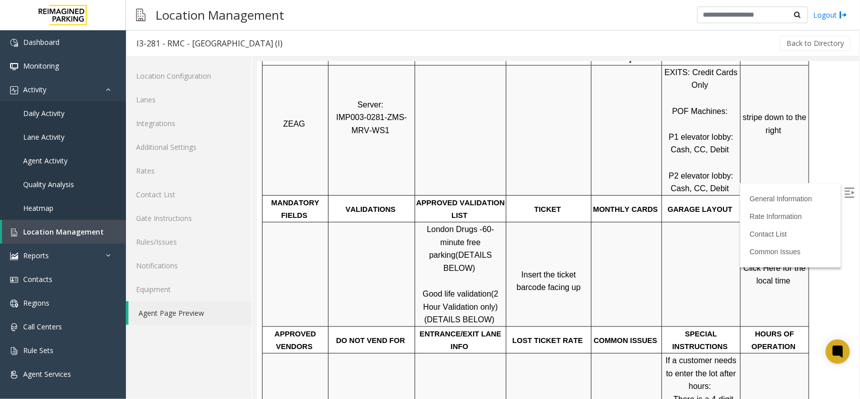
scroll to position [252, 0]
drag, startPoint x: 384, startPoint y: 112, endPoint x: 373, endPoint y: 110, distance: 10.7
click at [373, 110] on p "Server: IMP003-0281-ZMS-MRV-WS1" at bounding box center [370, 131] width 85 height 64
click at [390, 118] on p "Server: IMP003-0281-ZMS-MRV-WS1" at bounding box center [370, 131] width 85 height 64
drag, startPoint x: 370, startPoint y: 114, endPoint x: 330, endPoint y: 104, distance: 40.7
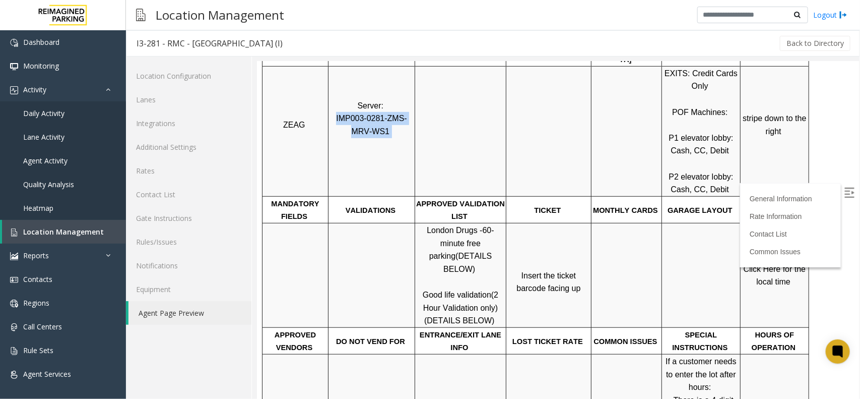
click at [330, 104] on p "Server: IMP003-0281-ZMS-MRV-WS1" at bounding box center [370, 131] width 85 height 64
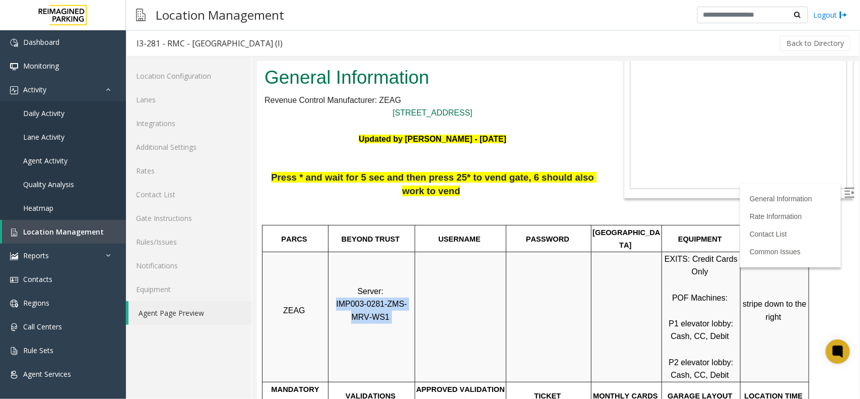
scroll to position [63, 0]
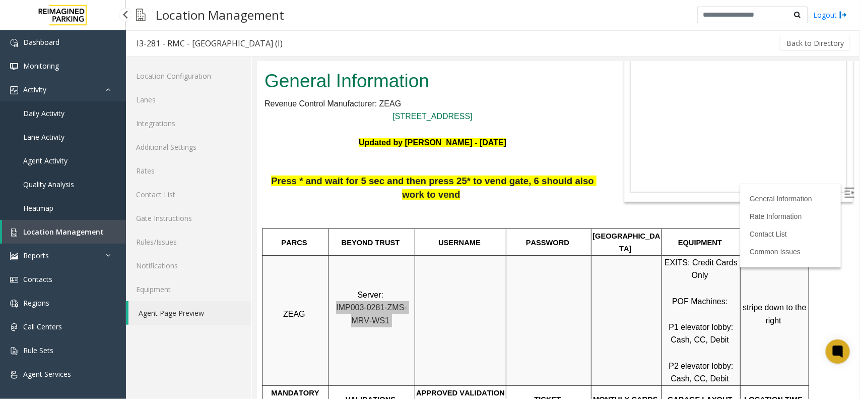
click at [54, 105] on link "Daily Activity" at bounding box center [63, 113] width 126 height 24
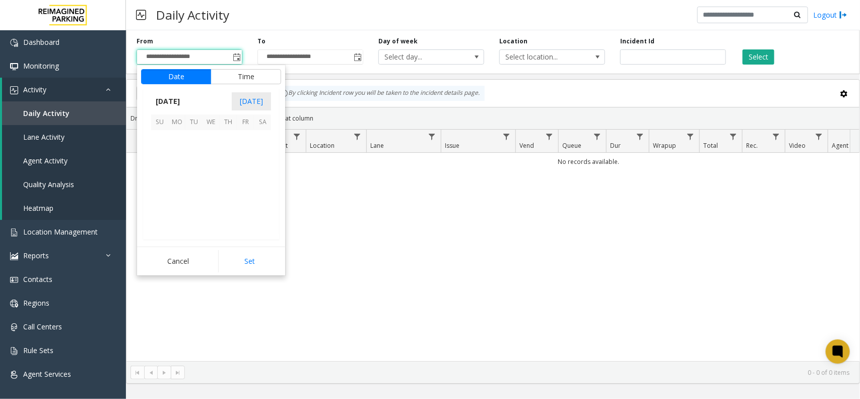
scroll to position [180731, 0]
click at [223, 155] on span "11" at bounding box center [228, 155] width 17 height 17
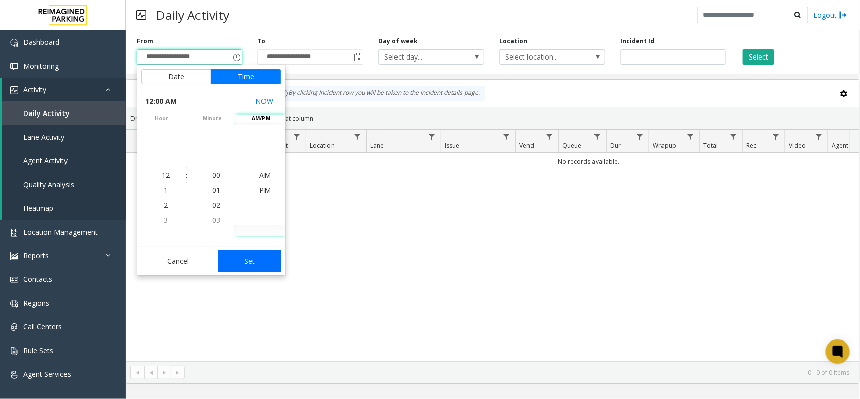
click at [238, 267] on button "Set" at bounding box center [249, 261] width 63 height 22
type input "**********"
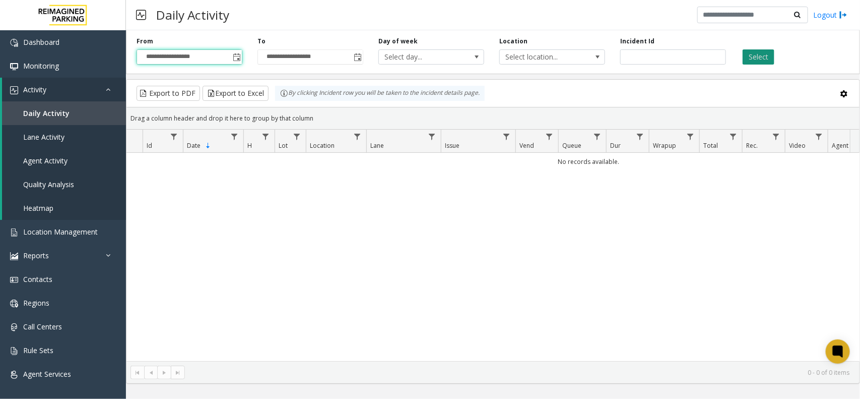
click at [767, 51] on button "Select" at bounding box center [759, 56] width 32 height 15
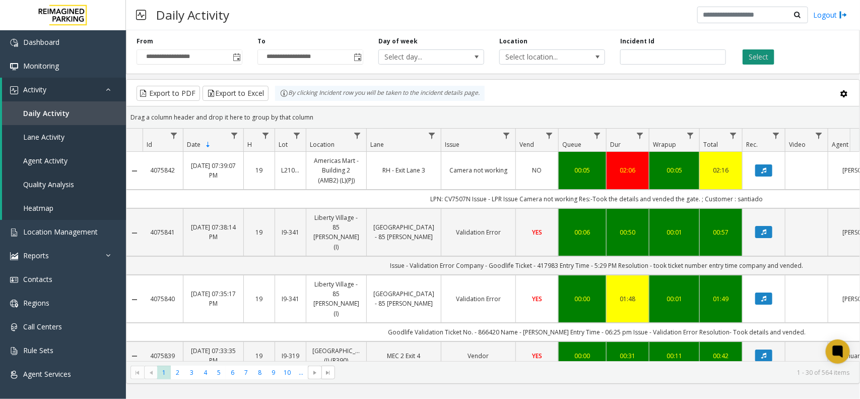
click at [756, 57] on button "Select" at bounding box center [759, 56] width 32 height 15
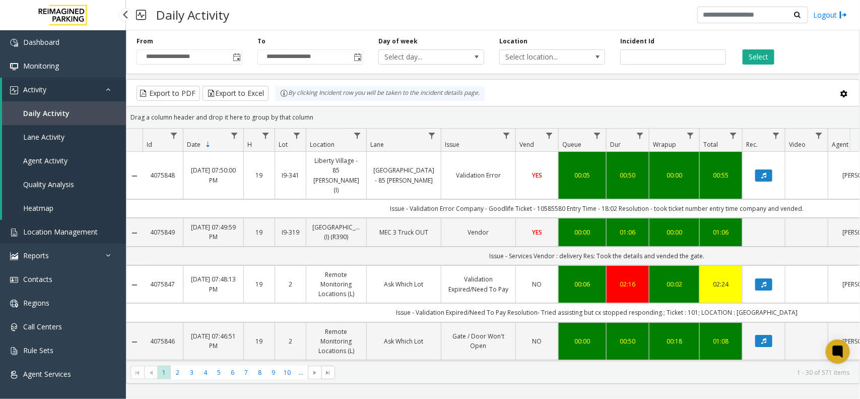
click at [86, 237] on link "Location Management" at bounding box center [63, 232] width 126 height 24
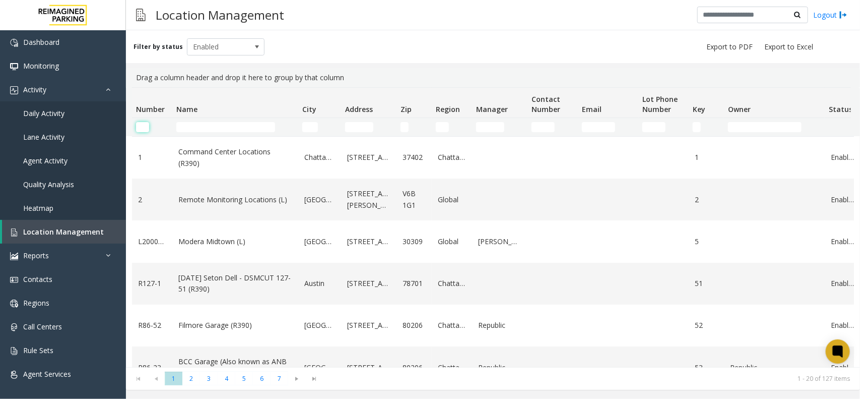
click at [143, 126] on input "Number Filter" at bounding box center [142, 127] width 13 height 10
type input "****"
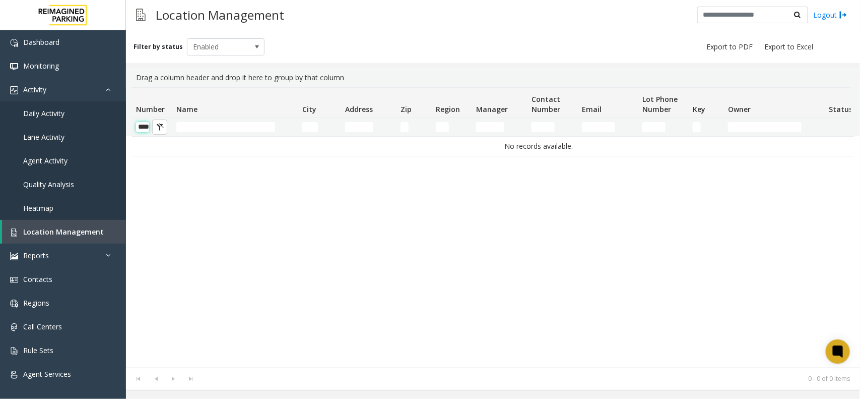
click at [145, 129] on input "****" at bounding box center [142, 127] width 13 height 10
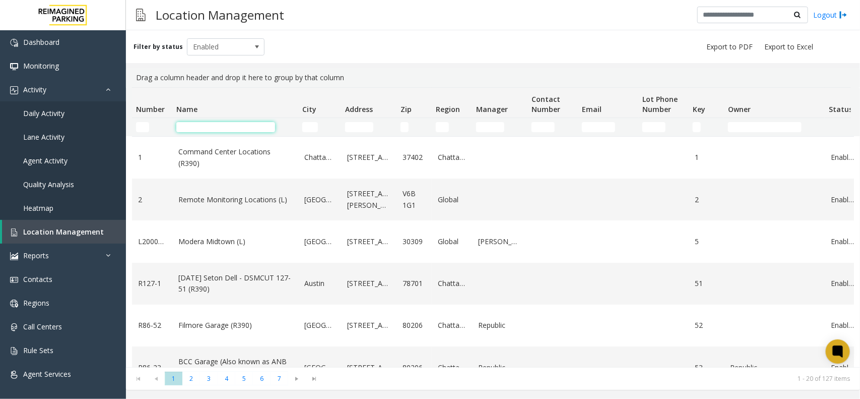
click at [208, 122] on input "Name Filter" at bounding box center [225, 127] width 99 height 10
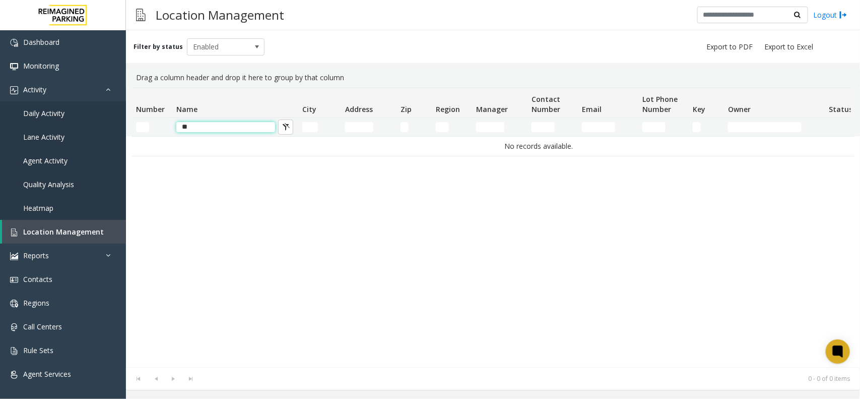
type input "*"
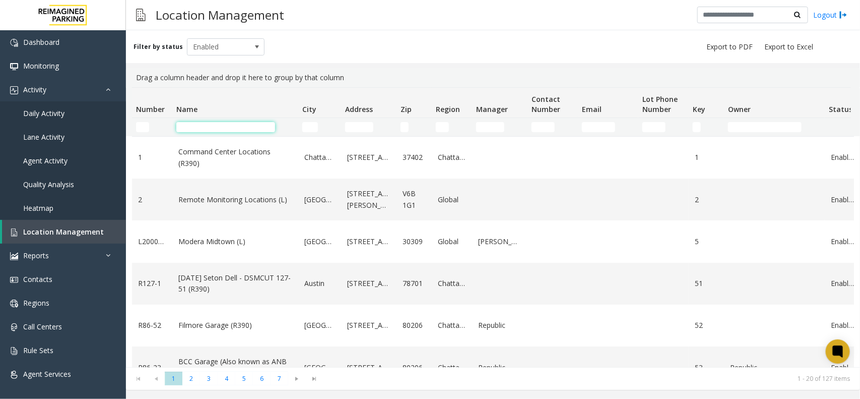
click at [184, 127] on input "Name Filter" at bounding box center [225, 127] width 99 height 10
click at [140, 128] on input "Number Filter" at bounding box center [142, 127] width 13 height 10
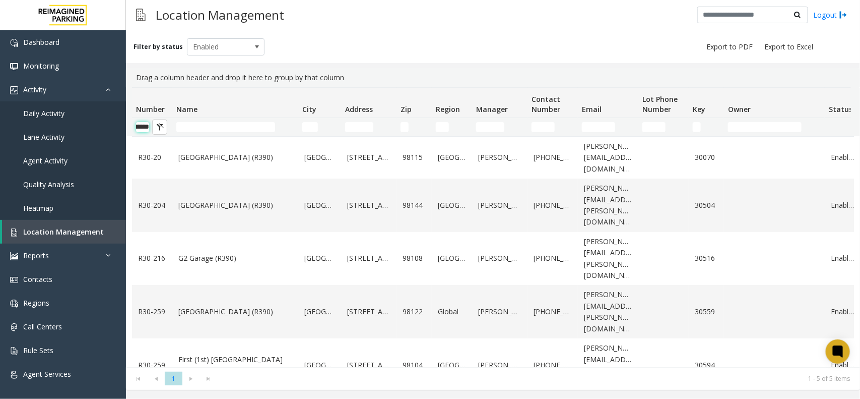
scroll to position [0, 15]
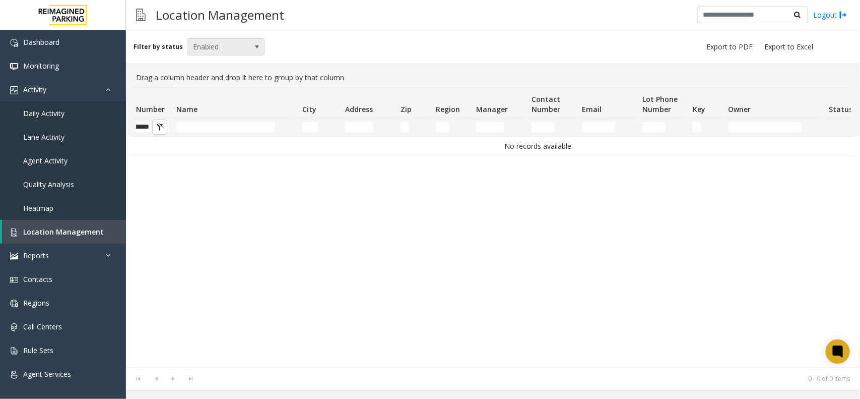
click at [228, 46] on span "Enabled" at bounding box center [217, 47] width 61 height 16
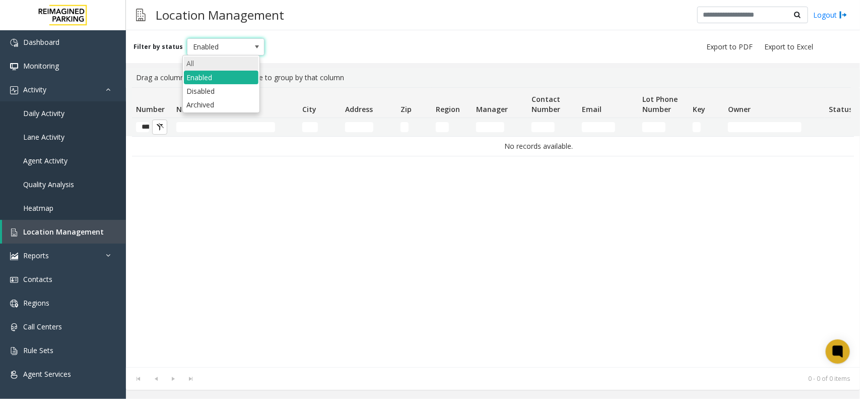
click at [232, 68] on li "All" at bounding box center [221, 63] width 75 height 14
click at [145, 123] on input "******" at bounding box center [142, 127] width 13 height 10
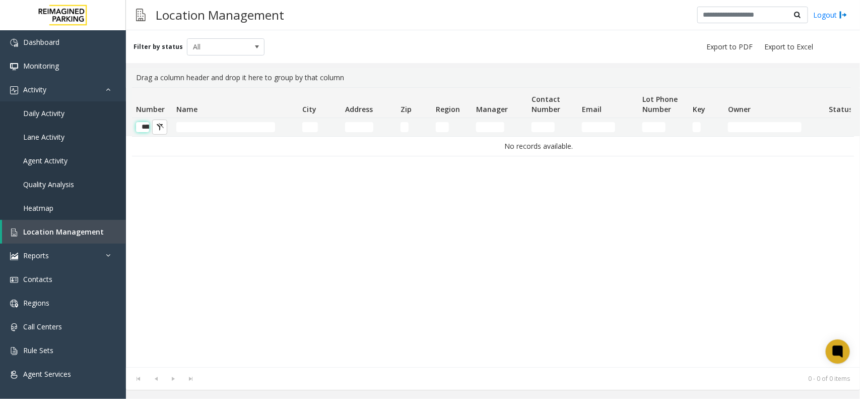
click at [145, 123] on input "******" at bounding box center [142, 127] width 13 height 10
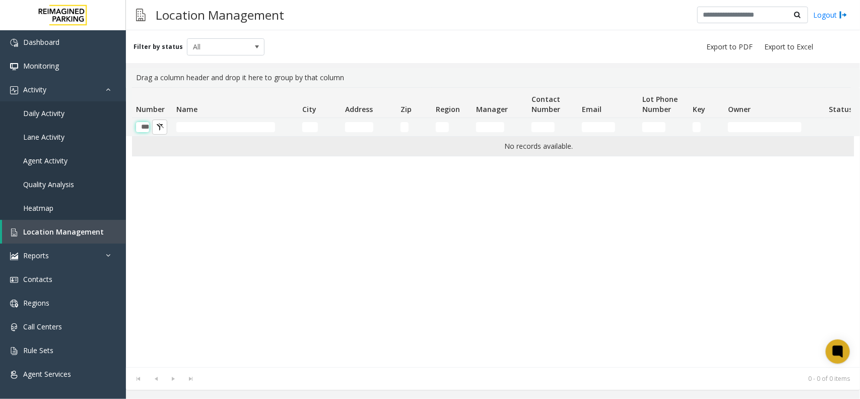
type input "**"
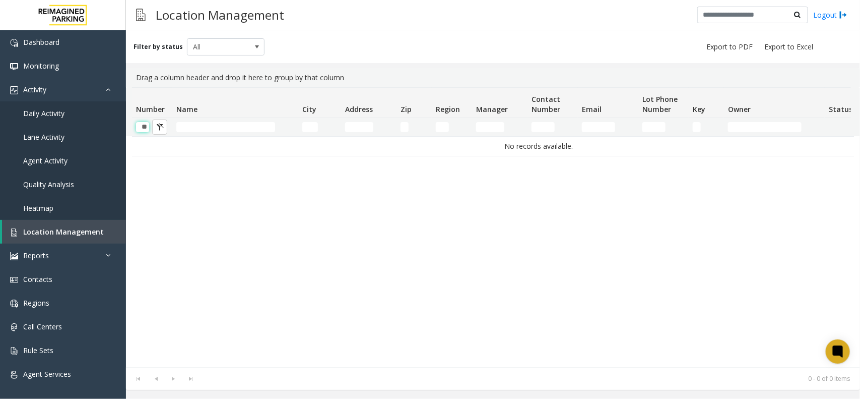
scroll to position [0, 1]
type input "*"
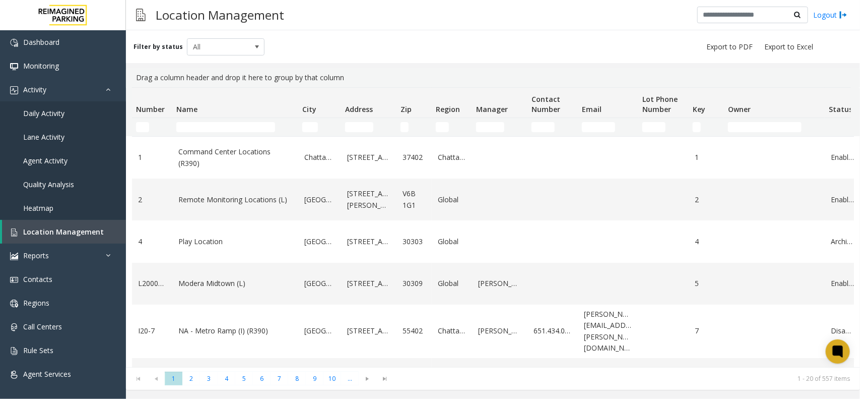
click at [191, 135] on td "Name Filter" at bounding box center [235, 127] width 126 height 18
click at [194, 129] on input "Name Filter" at bounding box center [225, 127] width 99 height 10
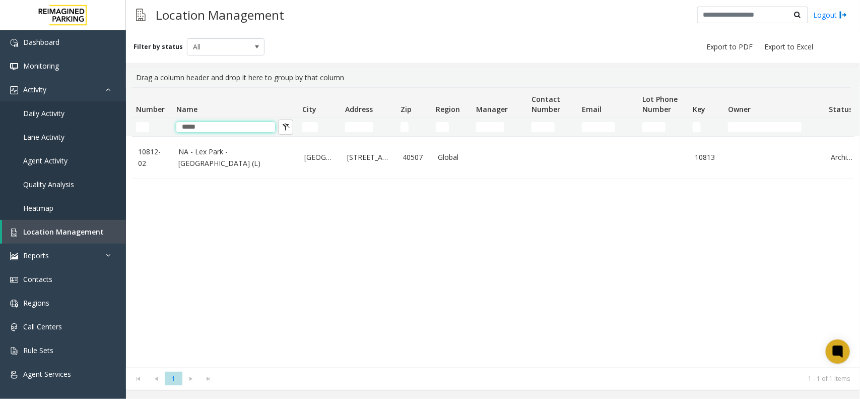
drag, startPoint x: 250, startPoint y: 129, endPoint x: 144, endPoint y: 129, distance: 106.3
click at [144, 129] on tr "*****" at bounding box center [539, 127] width 814 height 18
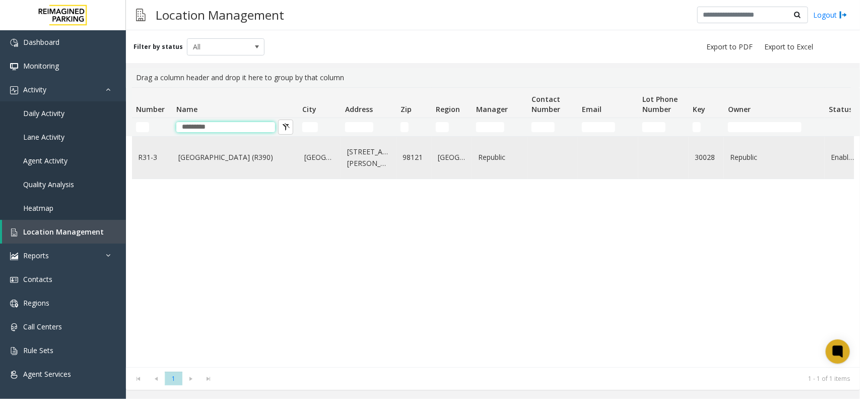
type input "*********"
click at [228, 146] on td "[GEOGRAPHIC_DATA] (R390)" at bounding box center [235, 158] width 126 height 42
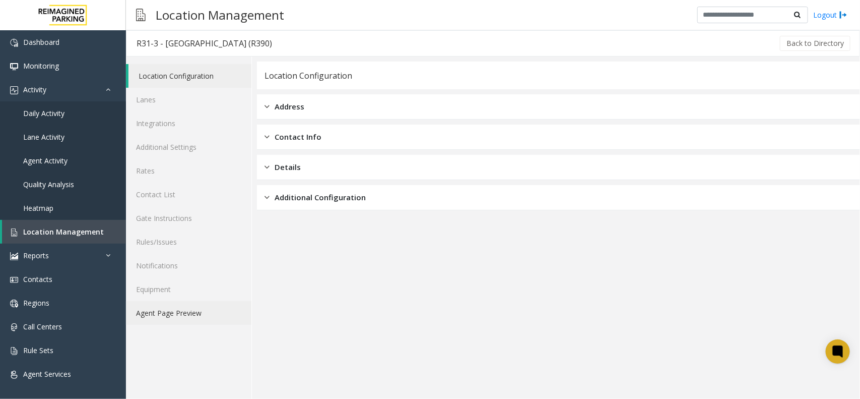
click at [197, 313] on link "Agent Page Preview" at bounding box center [188, 313] width 125 height 24
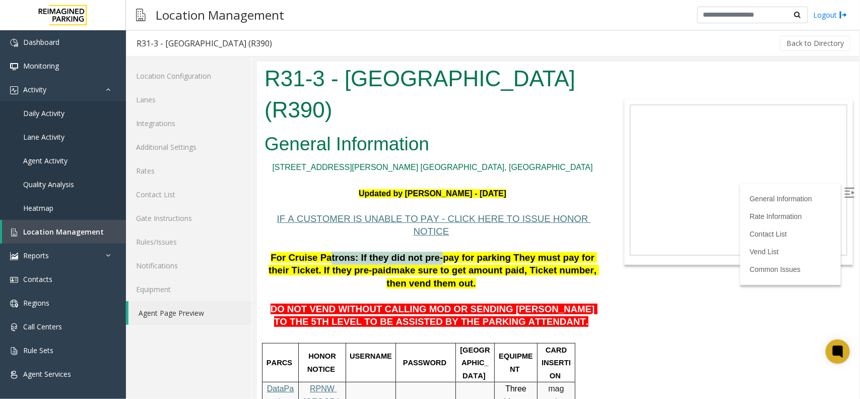
click at [414, 251] on span "For Cruise Patrons: If they did not pre-pay for parking They must pay for their…" at bounding box center [432, 263] width 328 height 24
drag, startPoint x: 328, startPoint y: 274, endPoint x: 411, endPoint y: 263, distance: 83.8
click at [386, 264] on span "make sure to get amount paid, Ticket number, then vend them out." at bounding box center [492, 276] width 213 height 24
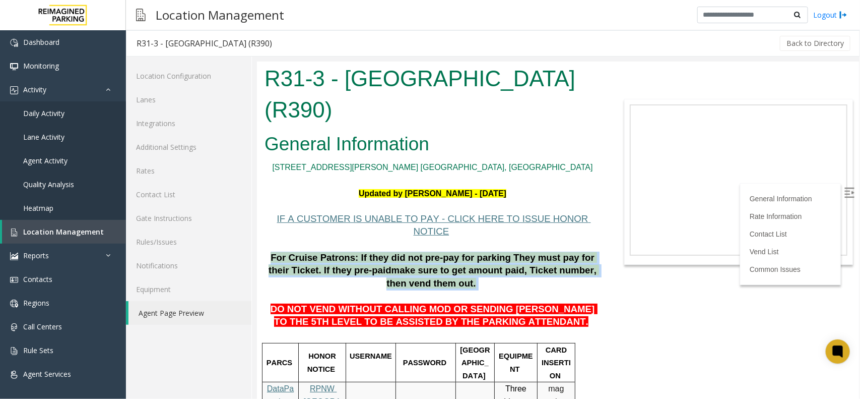
click at [386, 264] on span "make sure to get amount paid, Ticket number, then vend them out." at bounding box center [492, 276] width 213 height 24
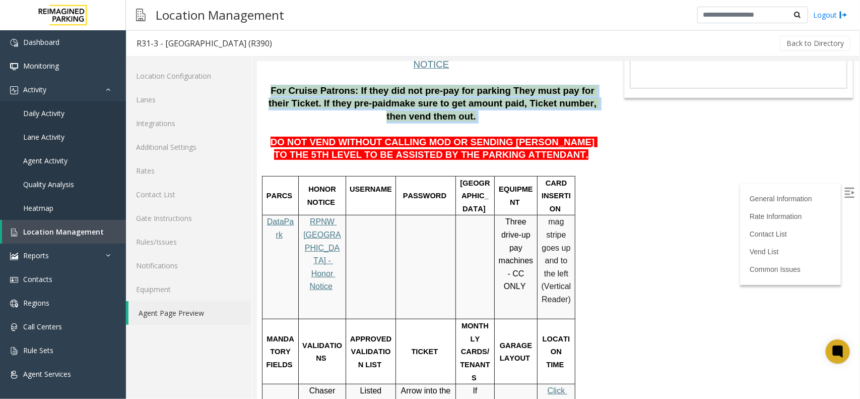
scroll to position [126, 0]
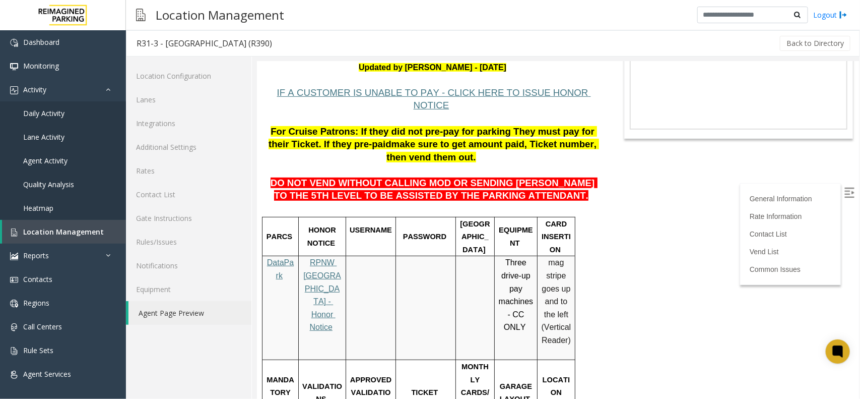
click at [846, 187] on label at bounding box center [849, 193] width 15 height 15
drag, startPoint x: 396, startPoint y: 158, endPoint x: 518, endPoint y: 158, distance: 121.9
click at [518, 177] on span "DO NOT VEND WITHOUT CALLING MOD OR SENDING [PERSON_NAME] TO THE 5TH LEVEL TO BE…" at bounding box center [433, 189] width 327 height 24
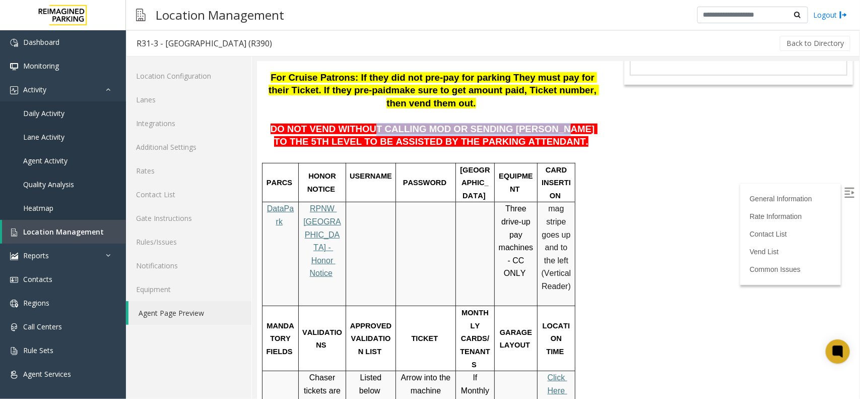
scroll to position [0, 0]
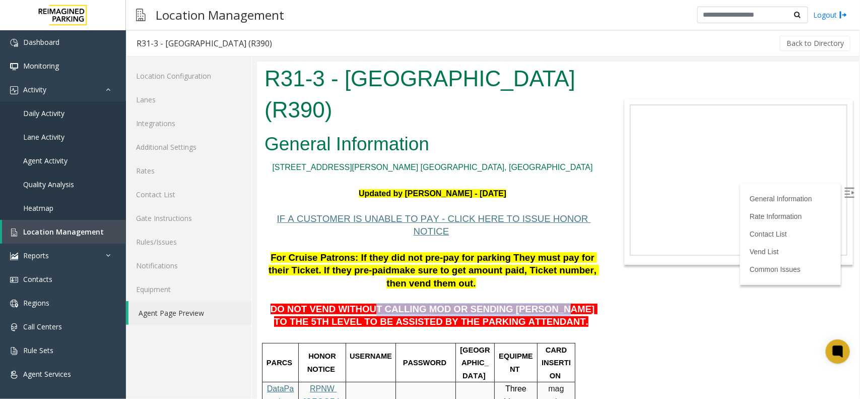
drag, startPoint x: 857, startPoint y: 309, endPoint x: 1116, endPoint y: 120, distance: 320.1
click at [378, 303] on span "DO NOT VEND WITHOUT CALLING MOD OR SENDING [PERSON_NAME] TO THE 5TH LEVEL TO BE…" at bounding box center [433, 315] width 327 height 24
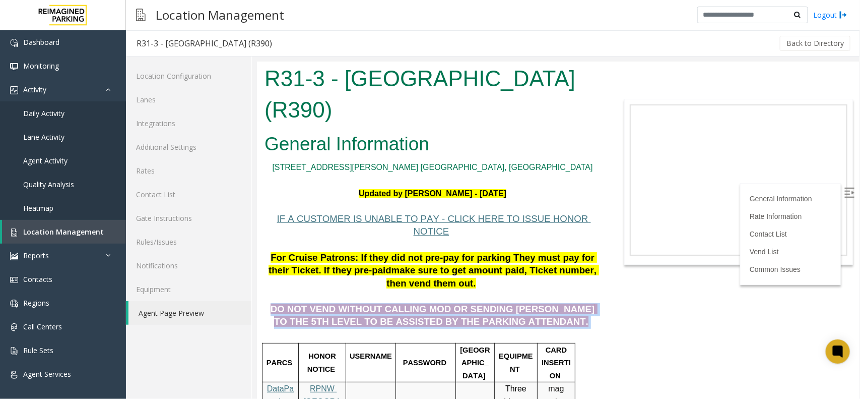
click at [378, 303] on span "DO NOT VEND WITHOUT CALLING MOD OR SENDING [PERSON_NAME] TO THE 5TH LEVEL TO BE…" at bounding box center [433, 315] width 327 height 24
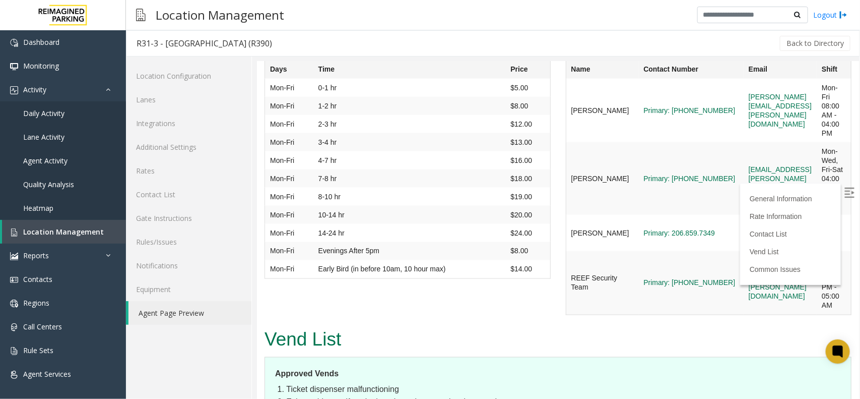
scroll to position [2271, 0]
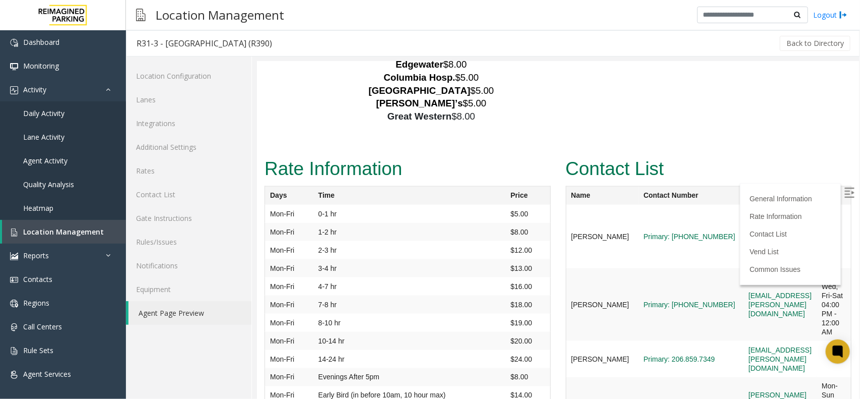
copy link "[PHONE_NUMBER]"
drag, startPoint x: 689, startPoint y: 156, endPoint x: 641, endPoint y: 156, distance: 47.9
click at [641, 204] on td "Primary: [PHONE_NUMBER]" at bounding box center [690, 235] width 105 height 63
